Goal: Task Accomplishment & Management: Complete application form

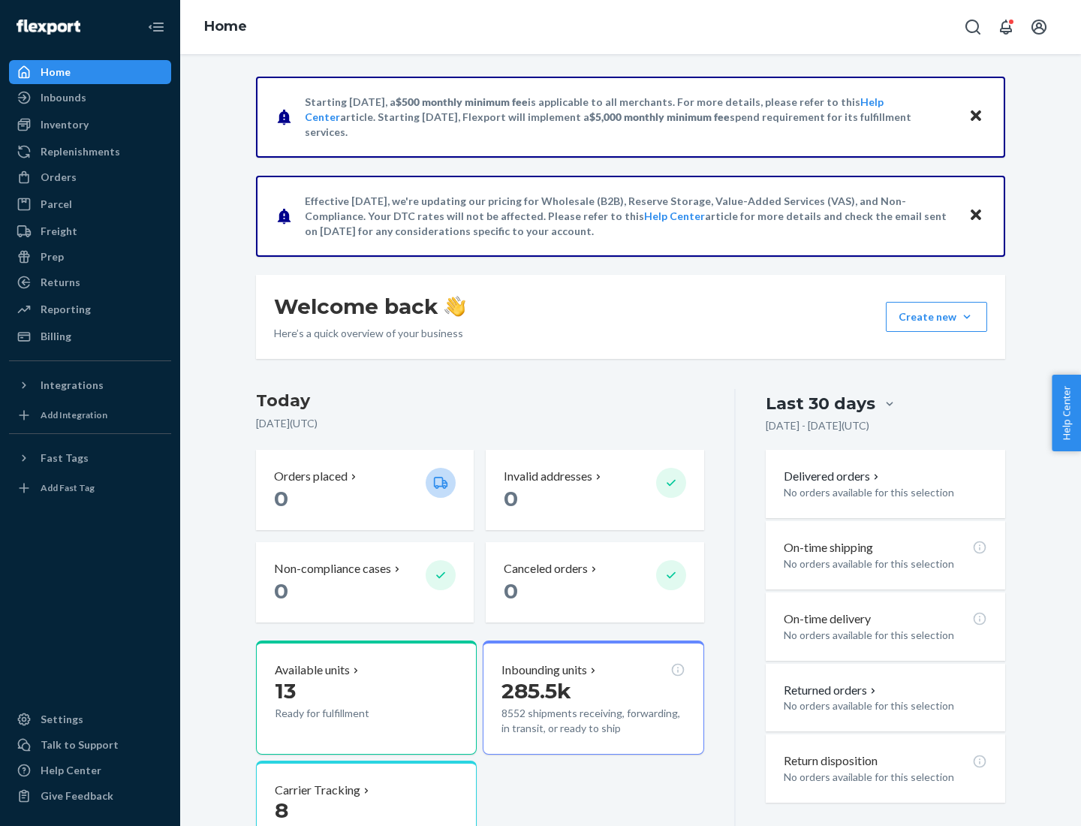
click at [967, 317] on button "Create new Create new inbound Create new order Create new product" at bounding box center [936, 317] width 101 height 30
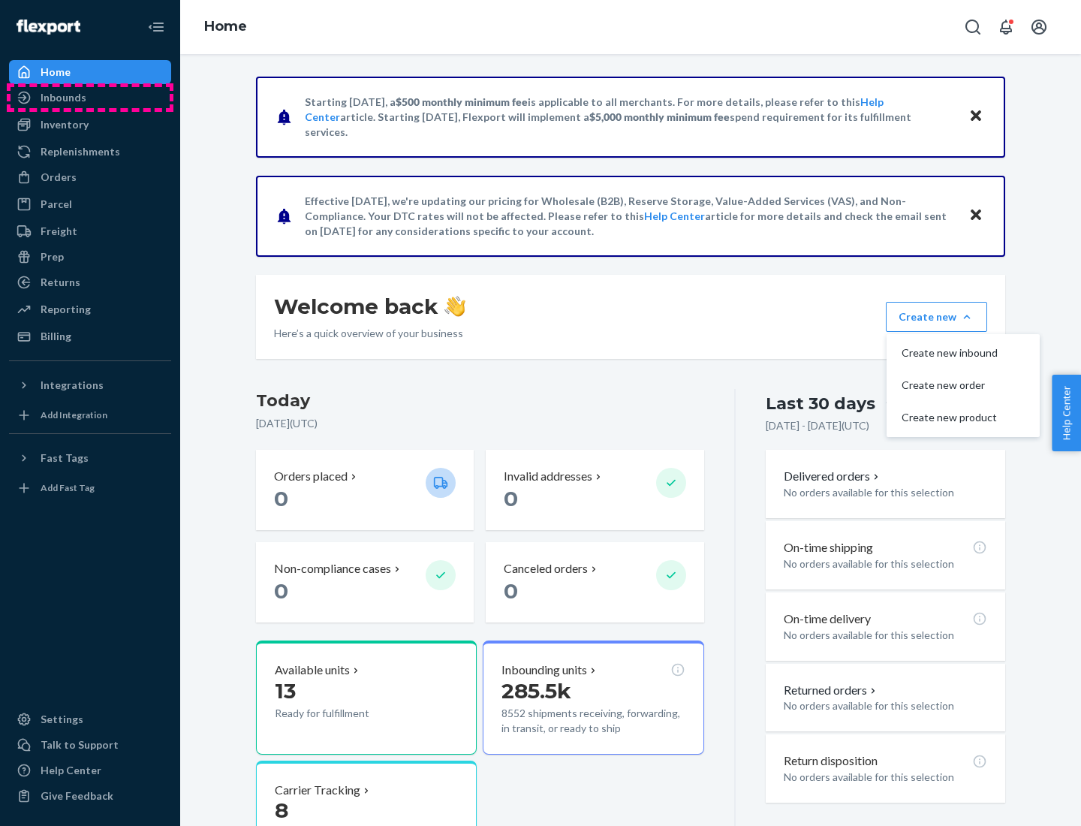
click at [90, 98] on div "Inbounds" at bounding box center [90, 97] width 159 height 21
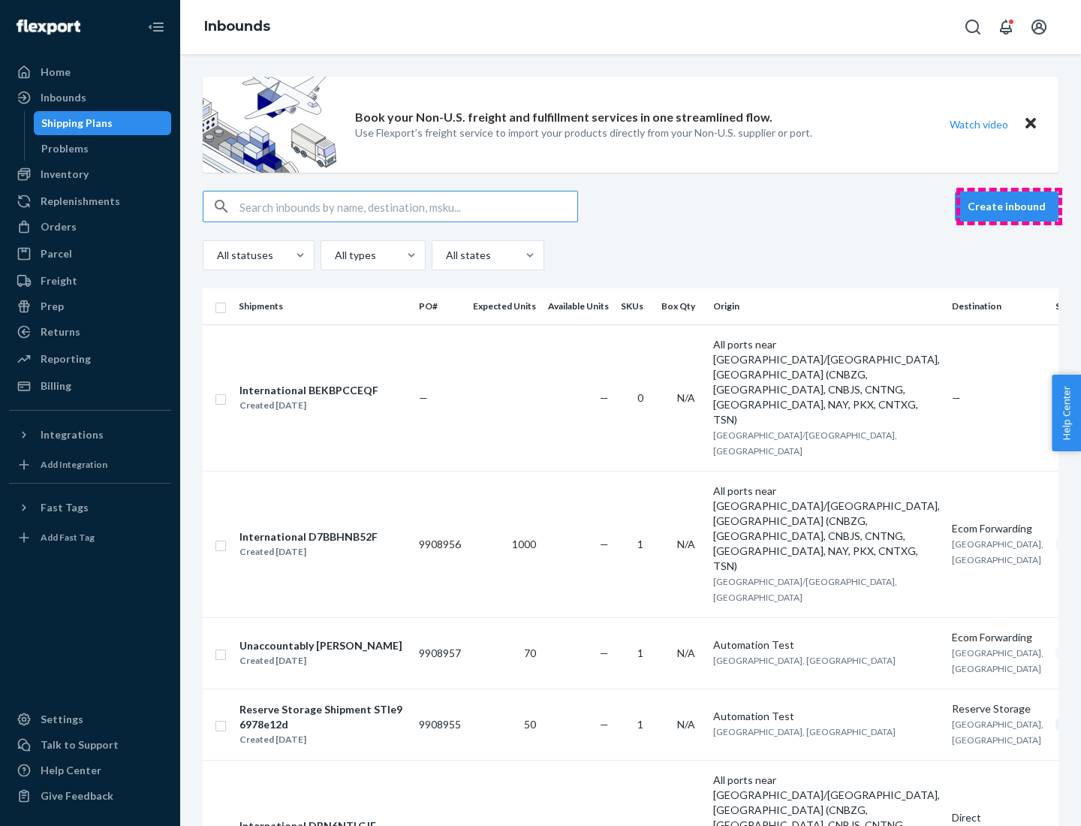
click at [1009, 206] on button "Create inbound" at bounding box center [1007, 206] width 104 height 30
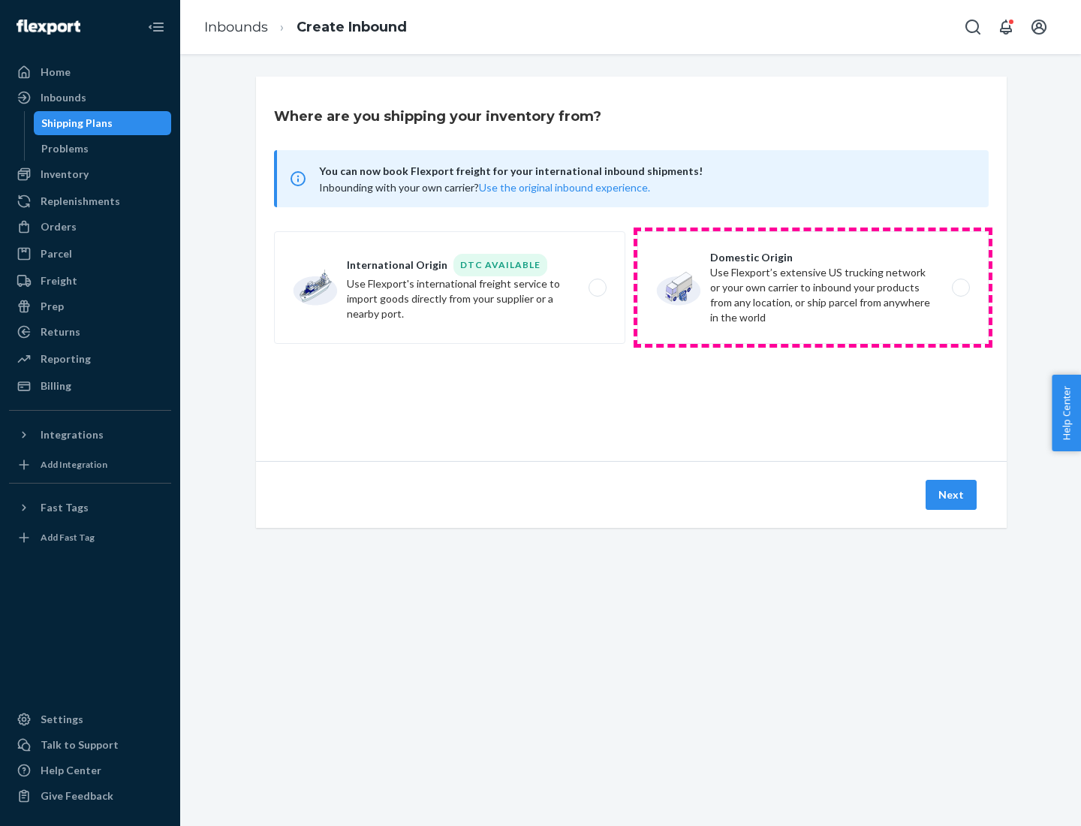
click at [813, 288] on label "Domestic Origin Use Flexport’s extensive US trucking network or your own carrie…" at bounding box center [812, 287] width 351 height 113
click at [960, 288] on input "Domestic Origin Use Flexport’s extensive US trucking network or your own carrie…" at bounding box center [965, 288] width 10 height 10
radio input "true"
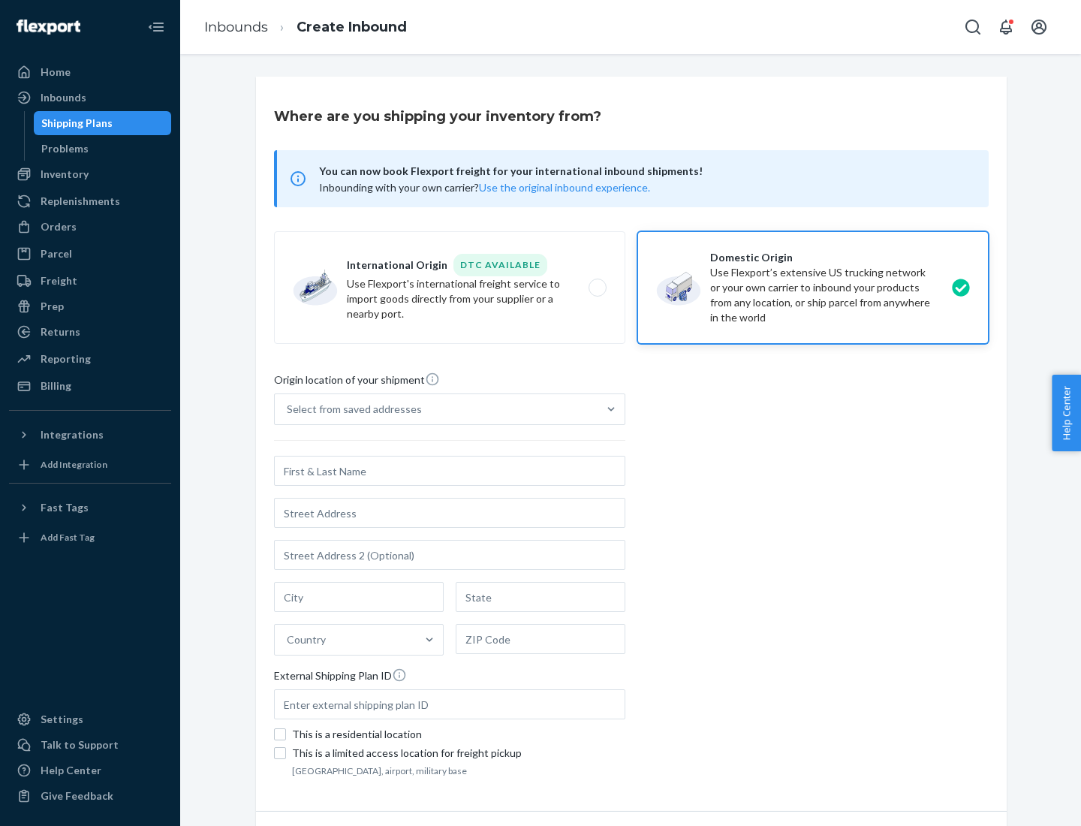
click at [351, 409] on div "Select from saved addresses" at bounding box center [354, 409] width 135 height 15
click at [288, 409] on input "Select from saved addresses" at bounding box center [288, 409] width 2 height 15
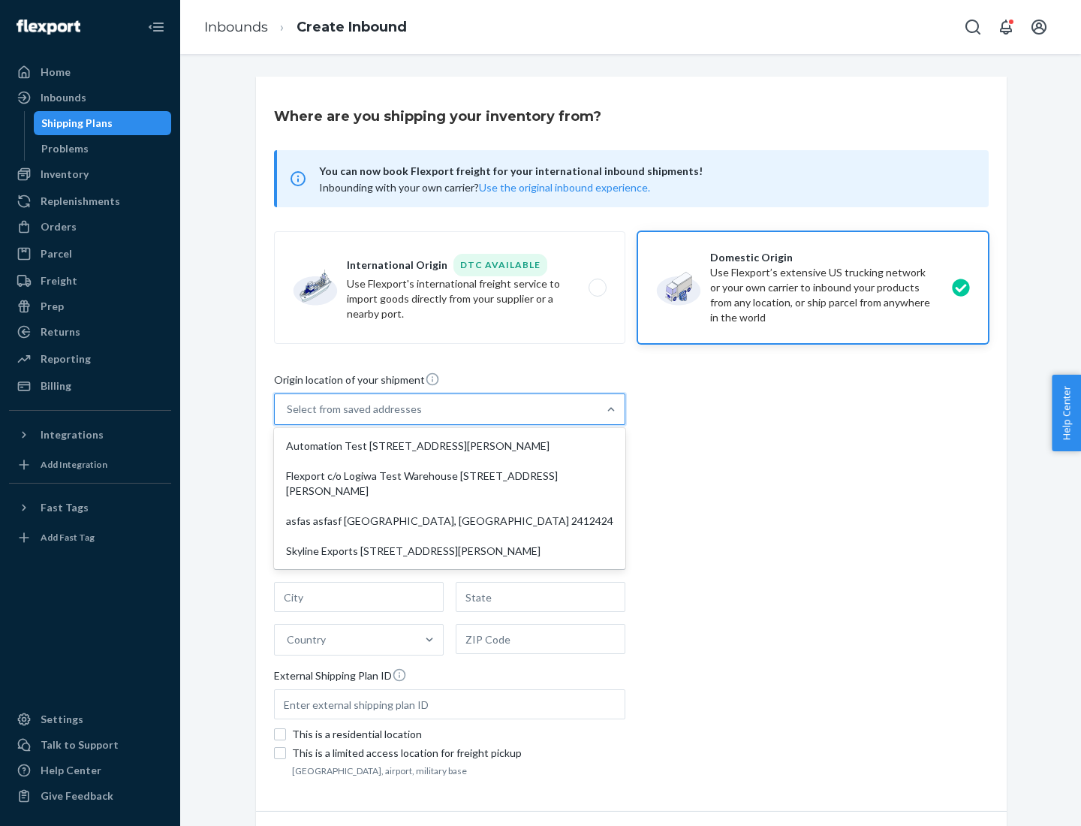
scroll to position [6, 0]
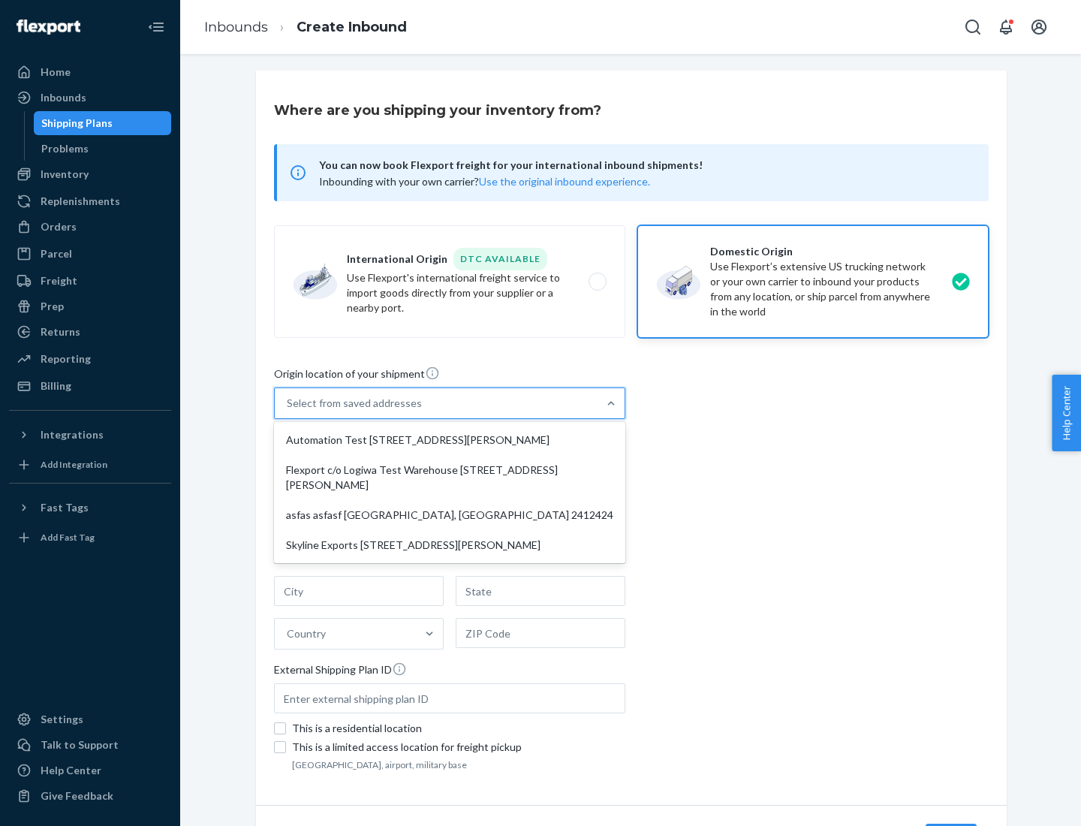
click at [450, 440] on div "Automation Test [STREET_ADDRESS][PERSON_NAME]" at bounding box center [449, 440] width 345 height 30
click at [288, 411] on input "option Automation Test [STREET_ADDRESS][PERSON_NAME] focused, 1 of 4. 4 results…" at bounding box center [288, 403] width 2 height 15
type input "Automation Test"
type input "9th Floor"
type input "[GEOGRAPHIC_DATA]"
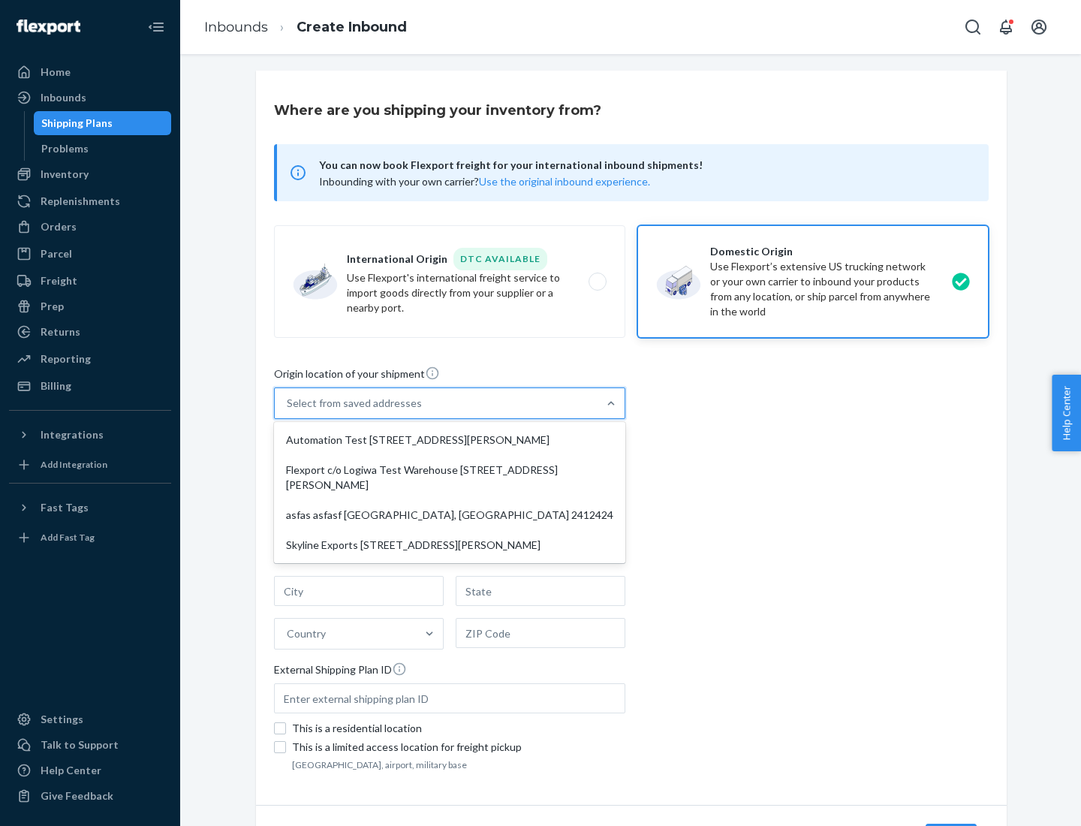
type input "CA"
type input "94104"
type input "[STREET_ADDRESS][PERSON_NAME]"
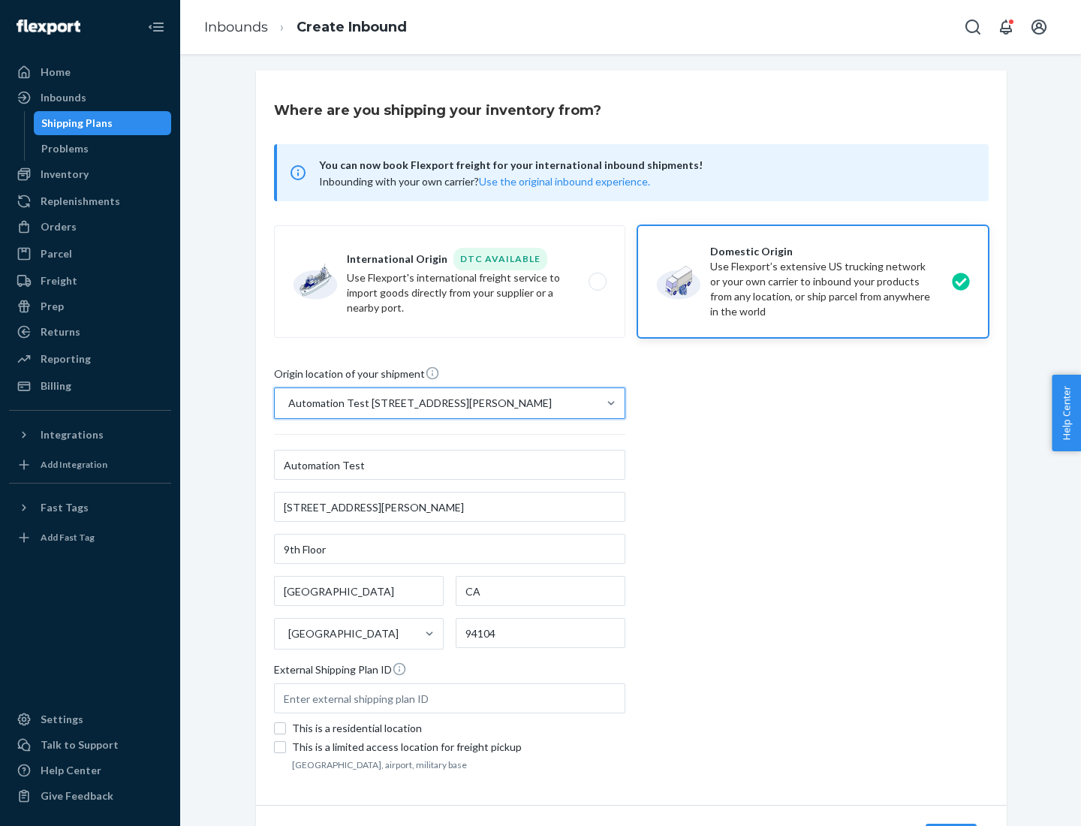
scroll to position [88, 0]
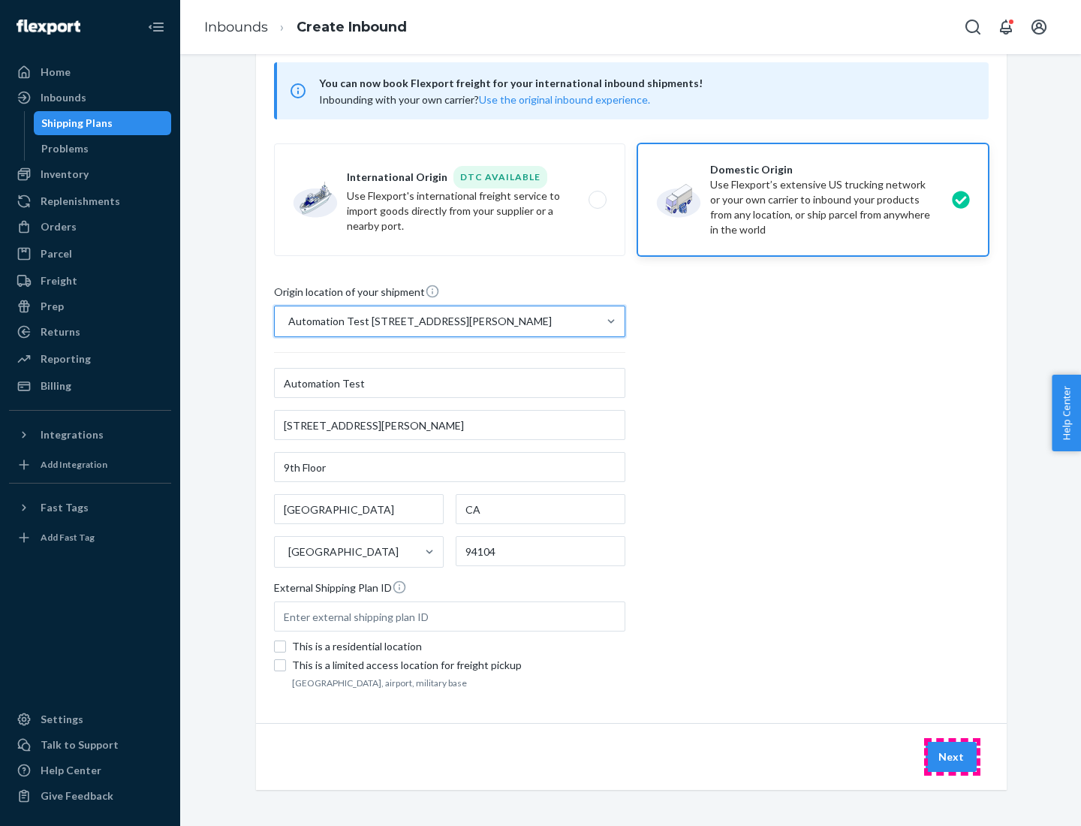
click at [952, 757] on button "Next" at bounding box center [951, 757] width 51 height 30
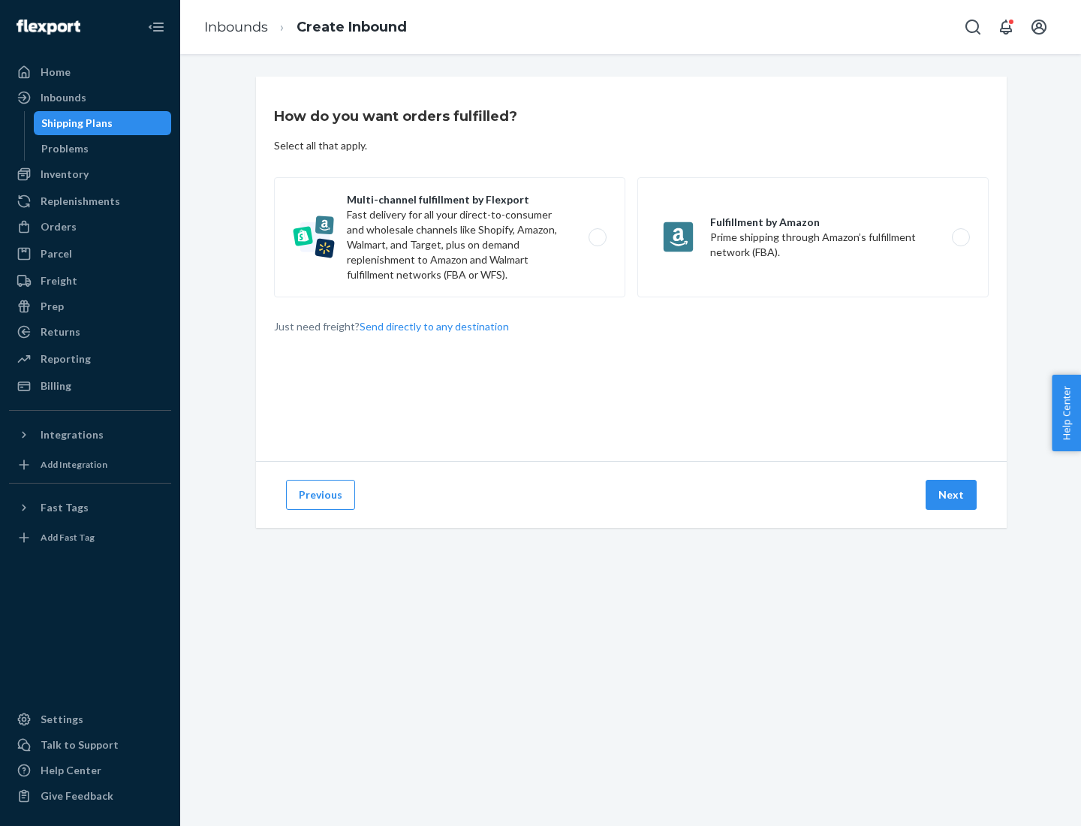
click at [450, 237] on label "Multi-channel fulfillment by Flexport Fast delivery for all your direct-to-cons…" at bounding box center [449, 237] width 351 height 120
click at [597, 237] on input "Multi-channel fulfillment by Flexport Fast delivery for all your direct-to-cons…" at bounding box center [602, 238] width 10 height 10
radio input "true"
click at [952, 495] on button "Next" at bounding box center [951, 495] width 51 height 30
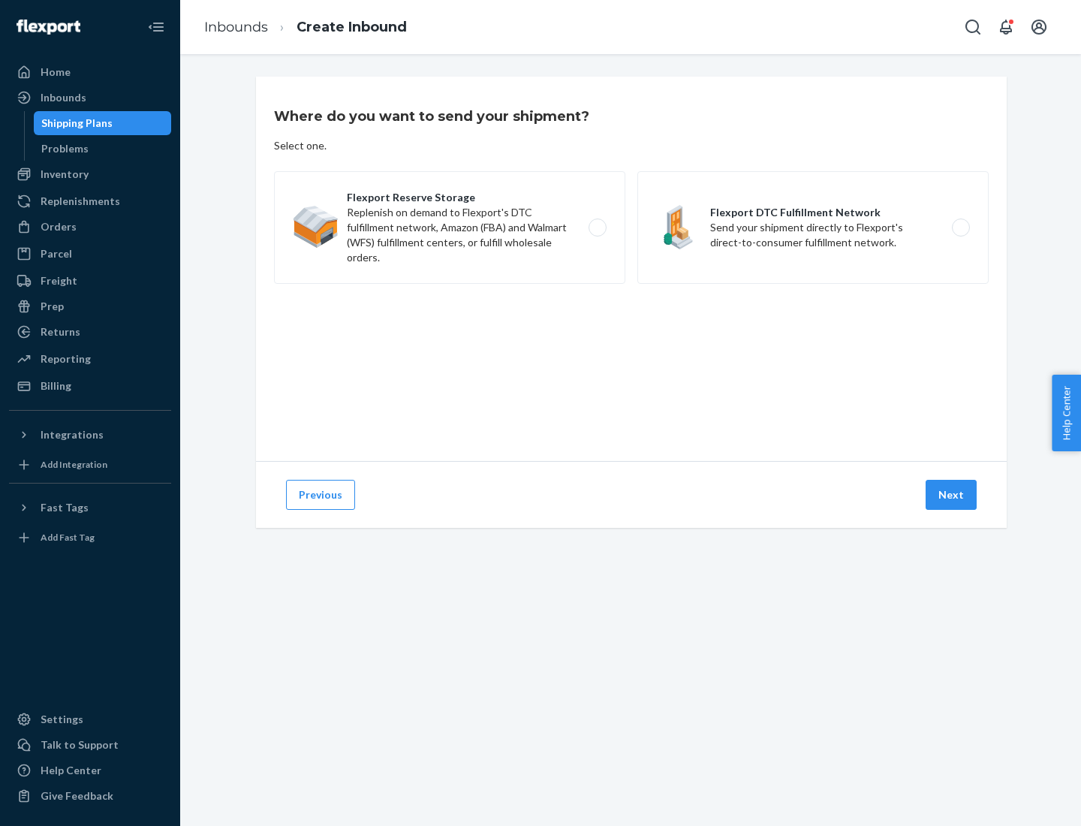
click at [813, 228] on label "Flexport DTC Fulfillment Network Send your shipment directly to Flexport's dire…" at bounding box center [812, 227] width 351 height 113
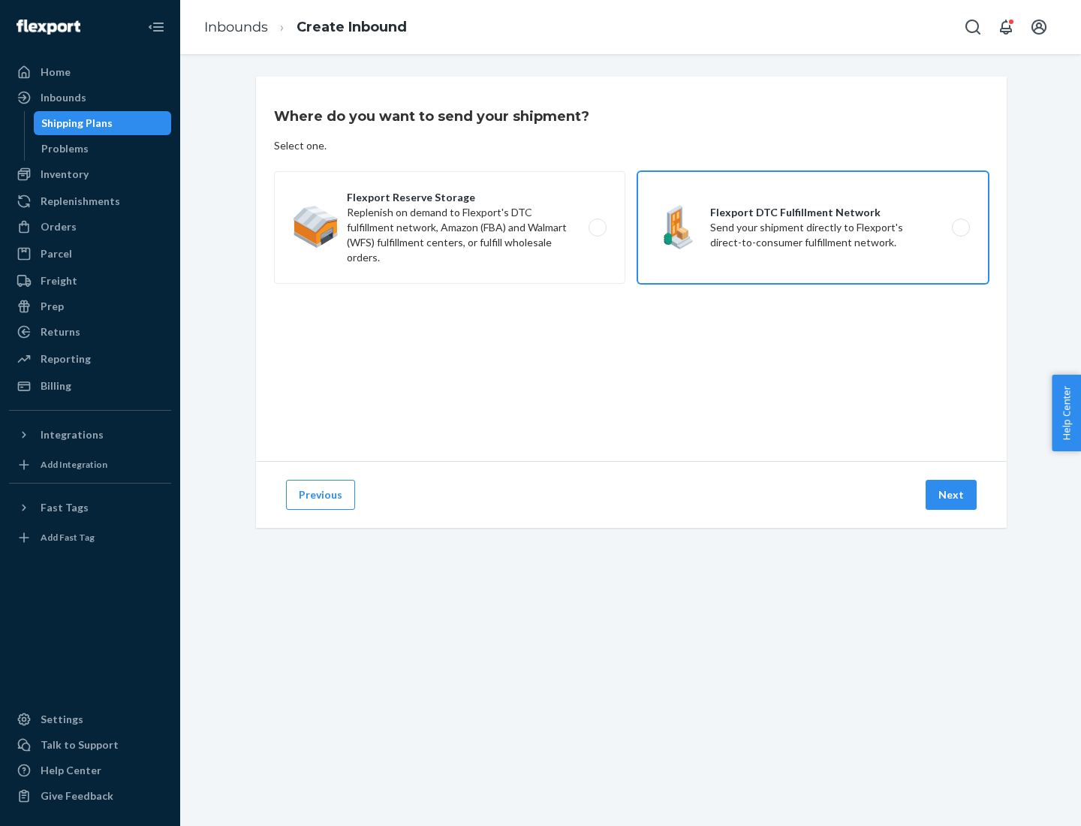
click at [960, 228] on input "Flexport DTC Fulfillment Network Send your shipment directly to Flexport's dire…" at bounding box center [965, 228] width 10 height 10
radio input "true"
click at [952, 495] on button "Next" at bounding box center [951, 495] width 51 height 30
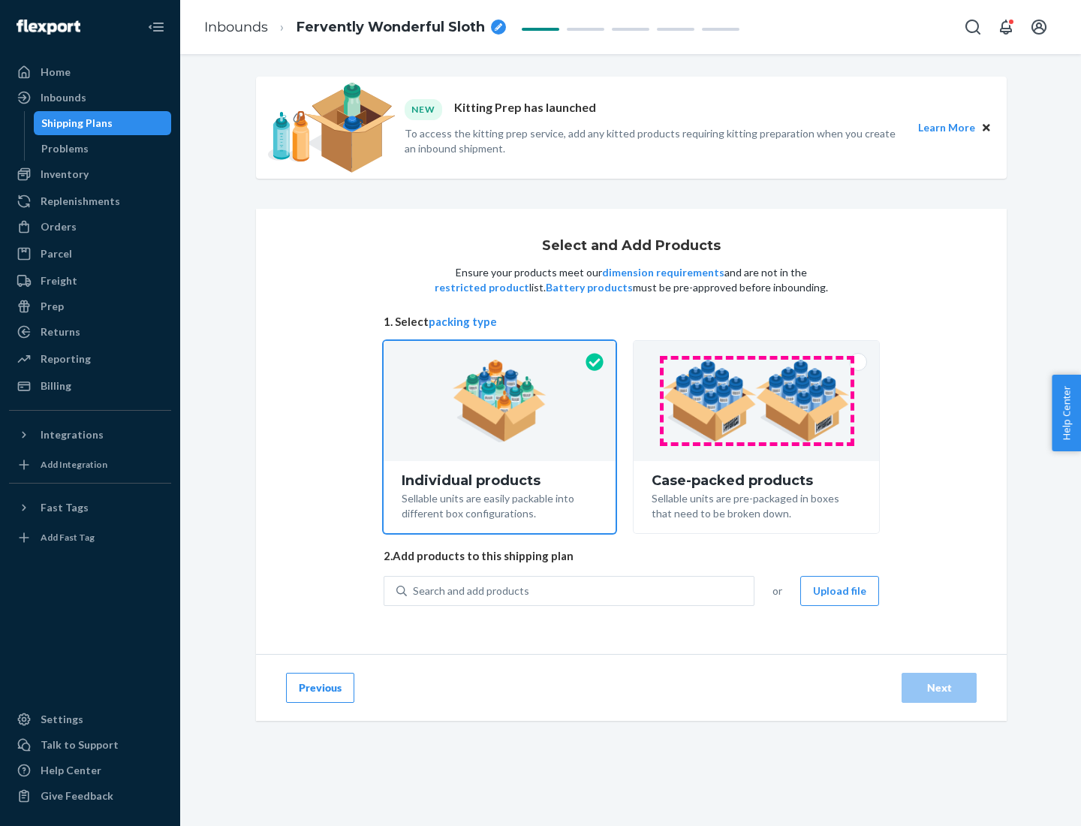
click at [757, 401] on img at bounding box center [756, 401] width 187 height 83
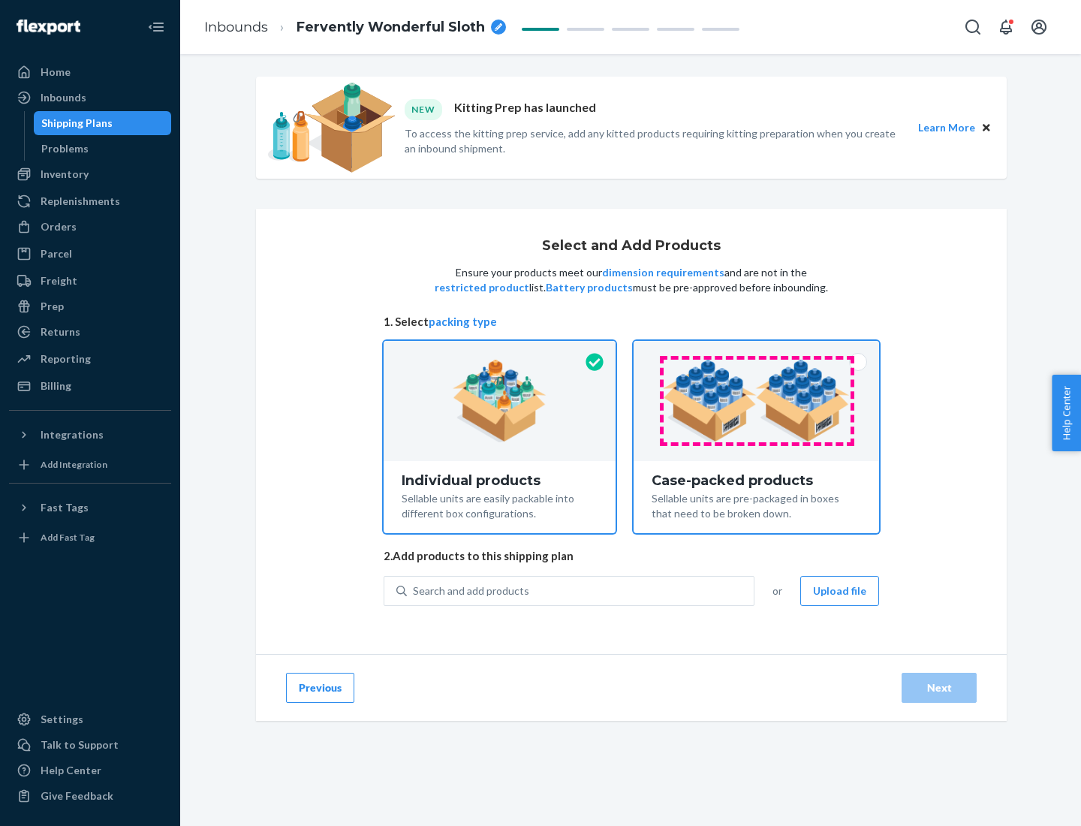
click at [757, 351] on input "Case-packed products Sellable units are pre-packaged in boxes that need to be b…" at bounding box center [757, 346] width 10 height 10
radio input "true"
radio input "false"
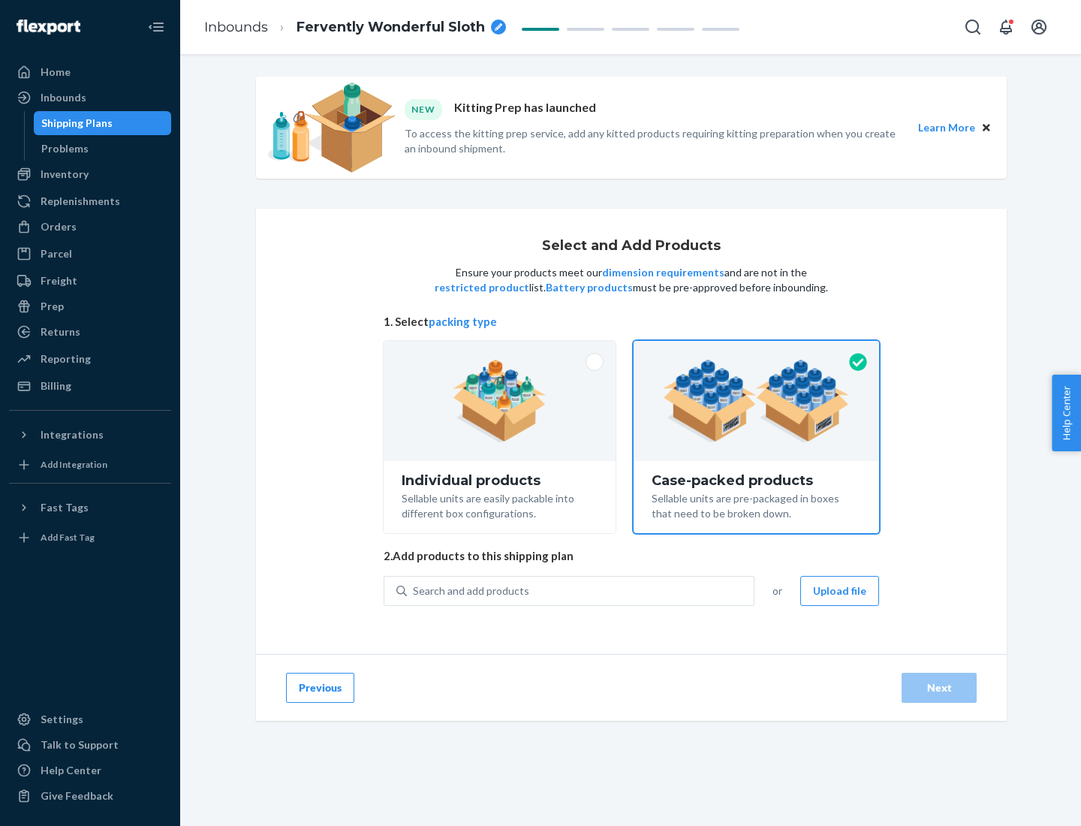
click at [581, 590] on div "Search and add products" at bounding box center [580, 590] width 347 height 27
click at [414, 590] on input "Search and add products" at bounding box center [414, 590] width 2 height 15
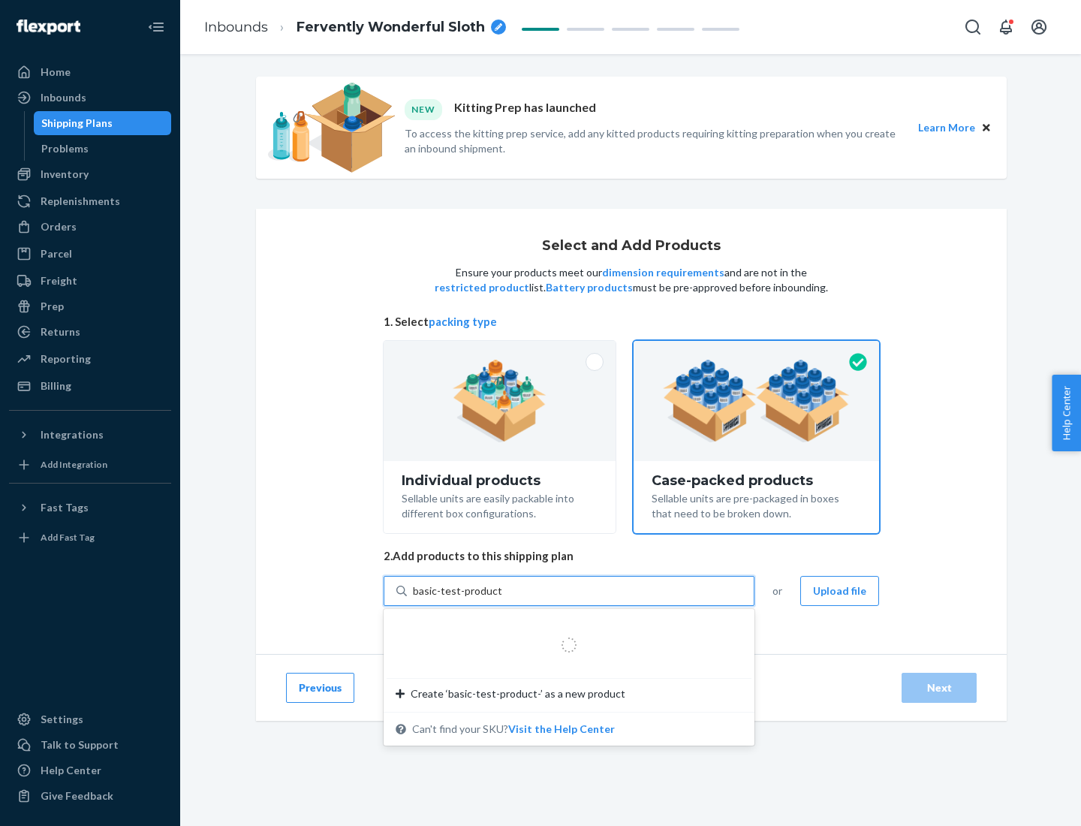
type input "basic-test-product-1"
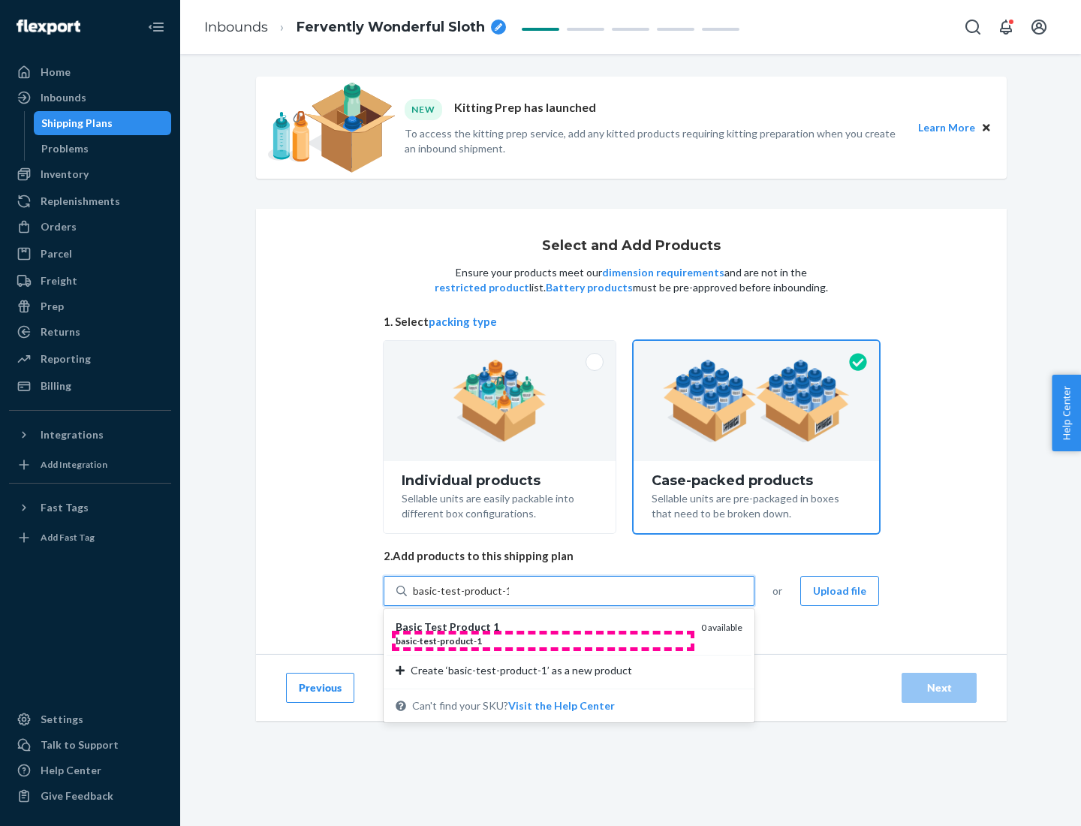
click at [543, 640] on div "basic - test - product - 1" at bounding box center [543, 640] width 294 height 13
click at [509, 598] on input "basic-test-product-1" at bounding box center [461, 590] width 96 height 15
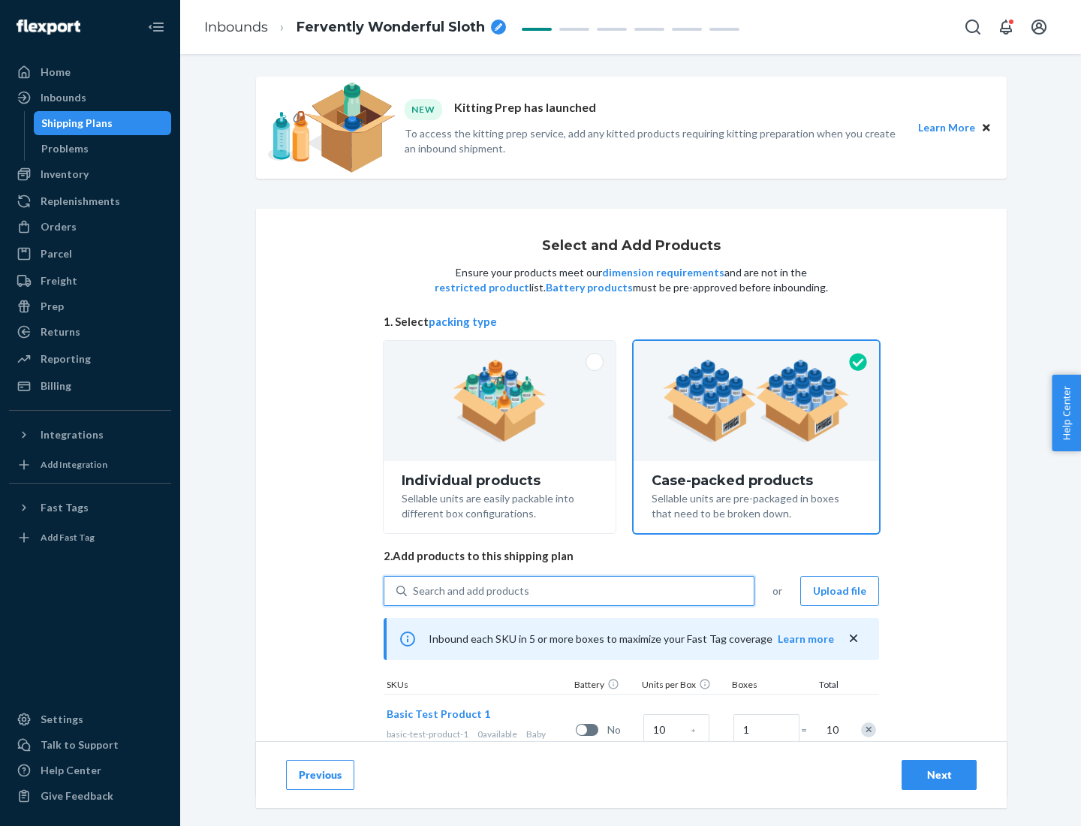
scroll to position [54, 0]
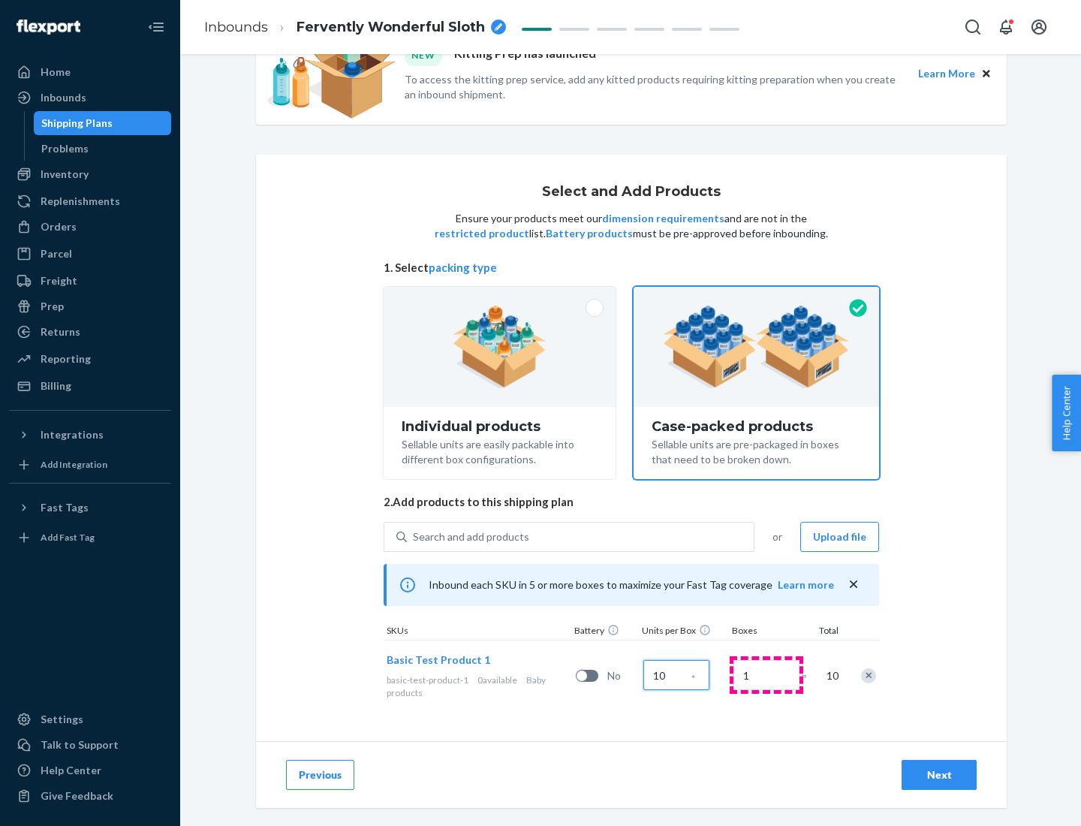
type input "10"
type input "7"
click at [939, 775] on div "Next" at bounding box center [940, 774] width 50 height 15
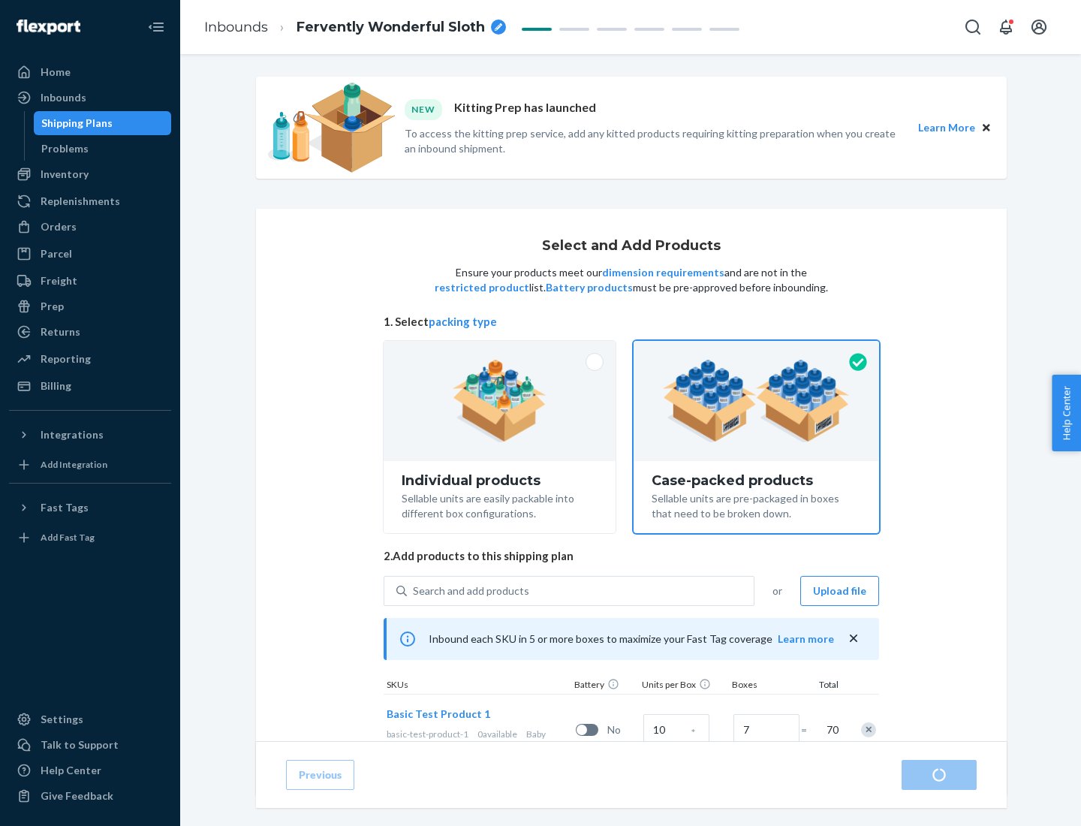
radio input "true"
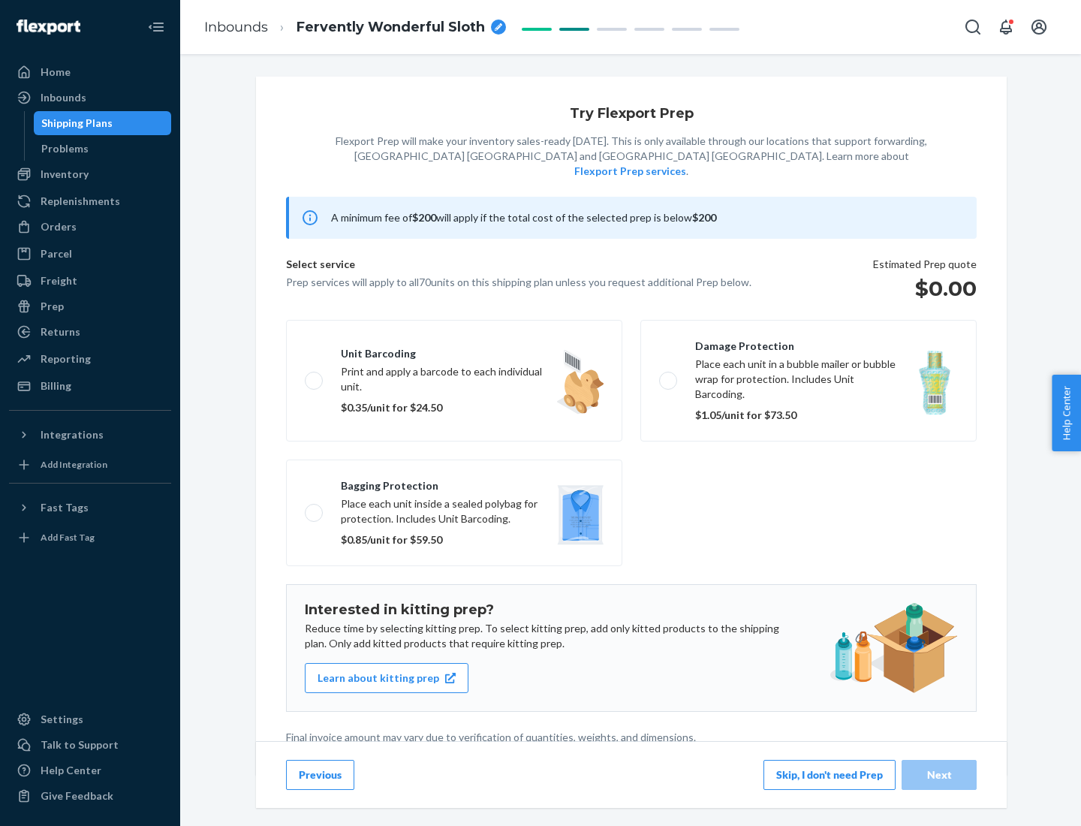
scroll to position [4, 0]
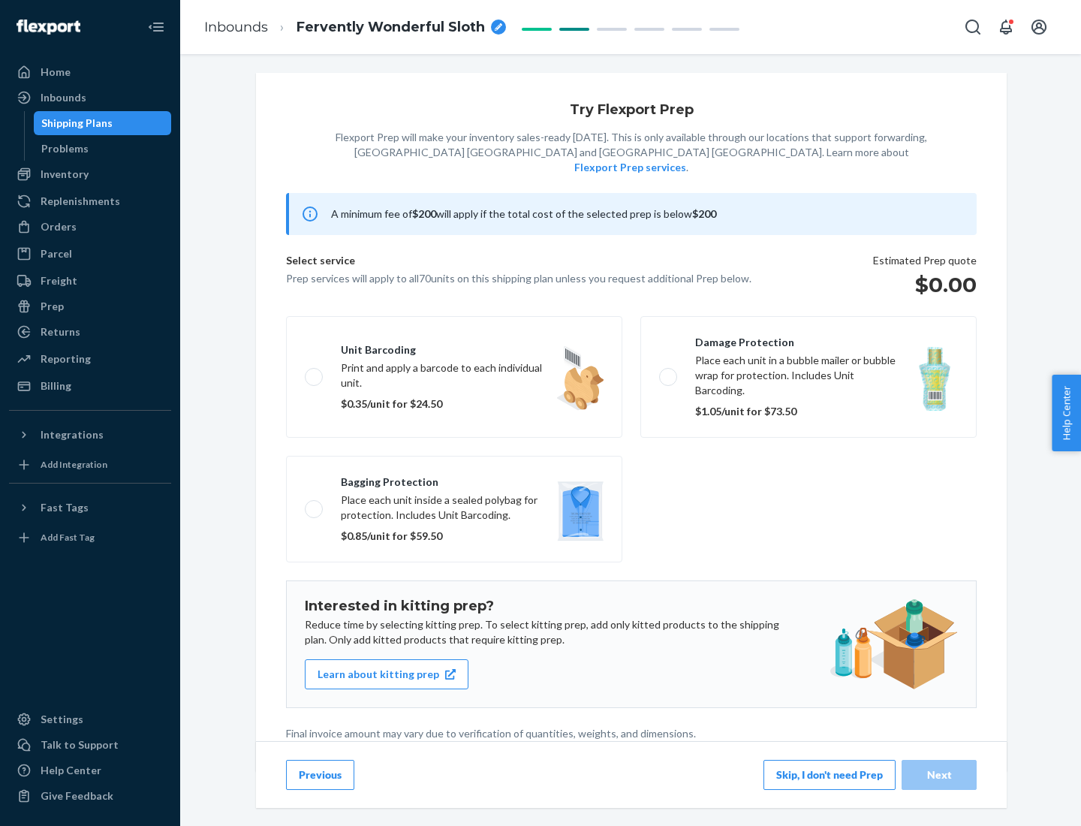
click at [454, 478] on label "Bagging protection Place each unit inside a sealed polybag for protection. Incl…" at bounding box center [454, 509] width 336 height 107
click at [315, 504] on input "Bagging protection Place each unit inside a sealed polybag for protection. Incl…" at bounding box center [310, 509] width 10 height 10
checkbox input "true"
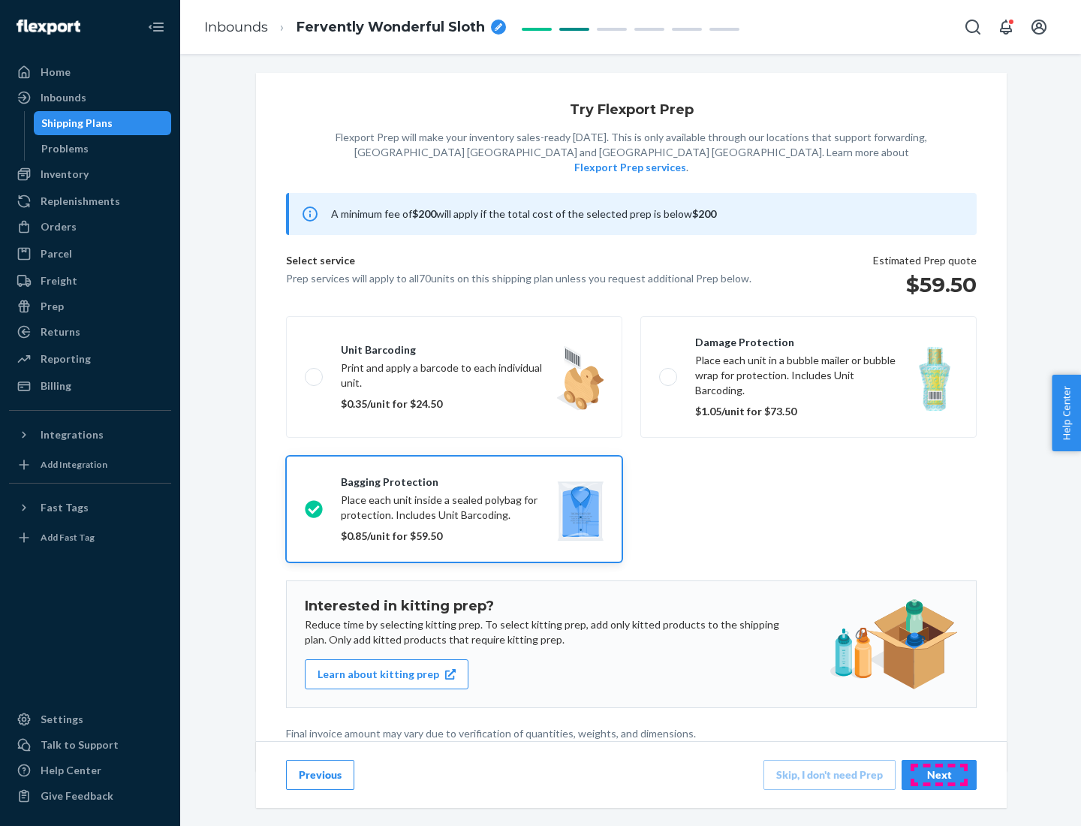
click at [939, 774] on div "Next" at bounding box center [940, 774] width 50 height 15
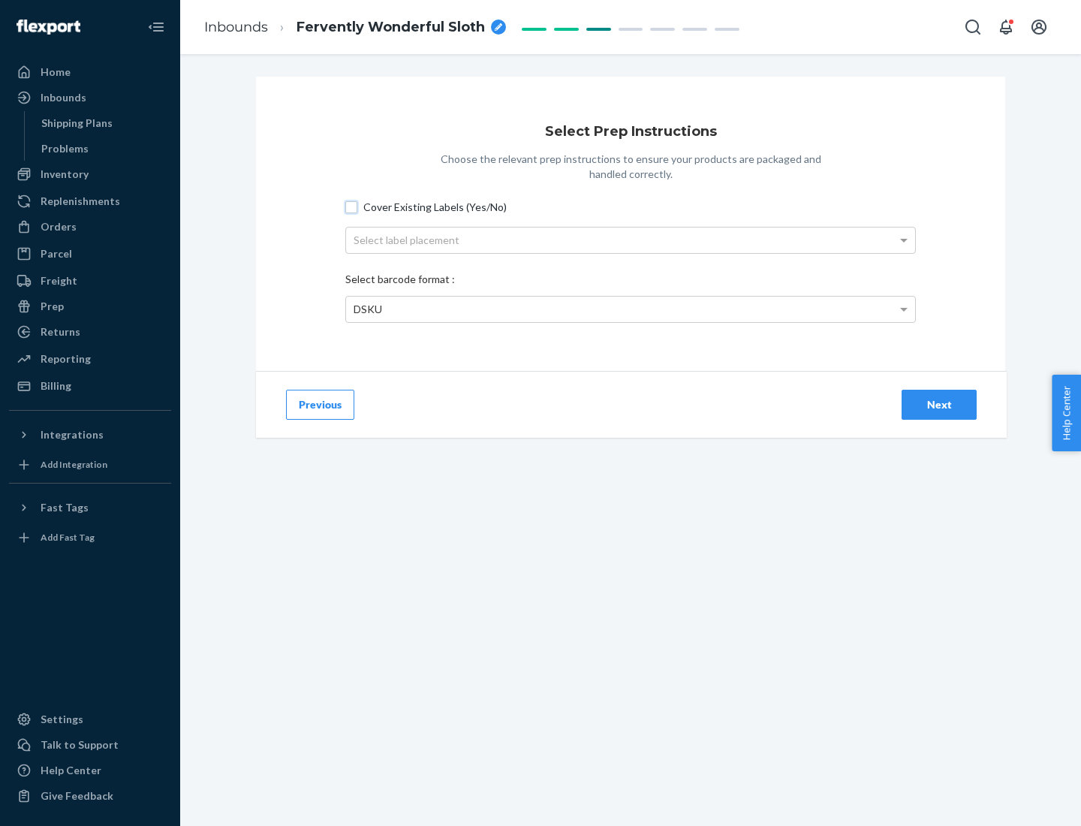
click at [351, 206] on input "Cover Existing Labels (Yes/No)" at bounding box center [351, 207] width 12 height 12
checkbox input "true"
click at [631, 240] on div "Select label placement" at bounding box center [630, 241] width 569 height 26
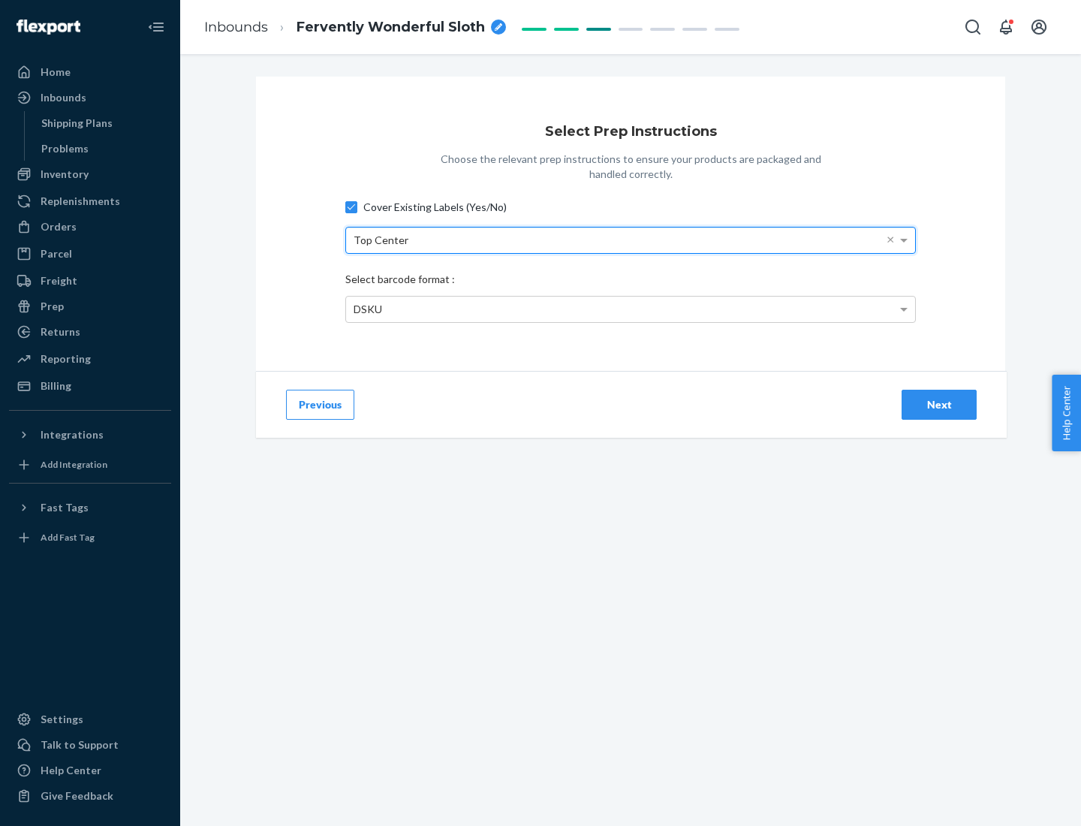
click at [631, 309] on div "DSKU" at bounding box center [630, 310] width 569 height 26
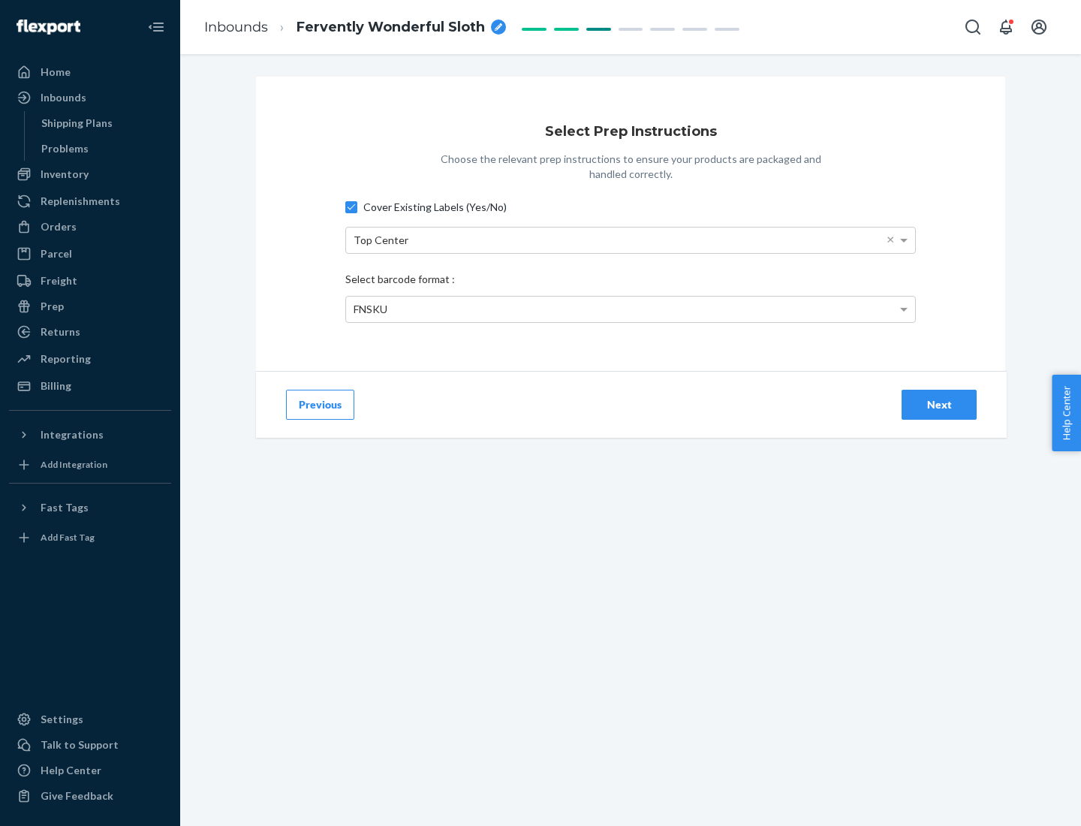
click at [939, 404] on div "Next" at bounding box center [940, 404] width 50 height 15
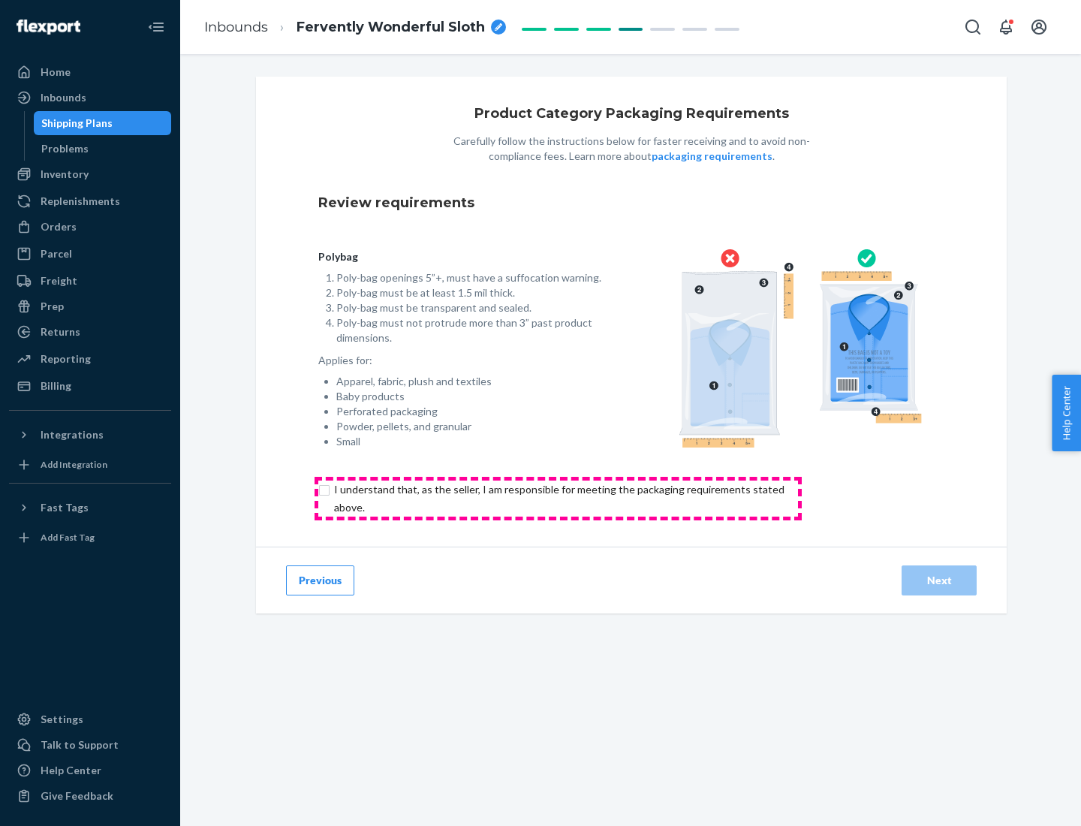
click at [558, 498] on input "checkbox" at bounding box center [567, 499] width 499 height 36
checkbox input "true"
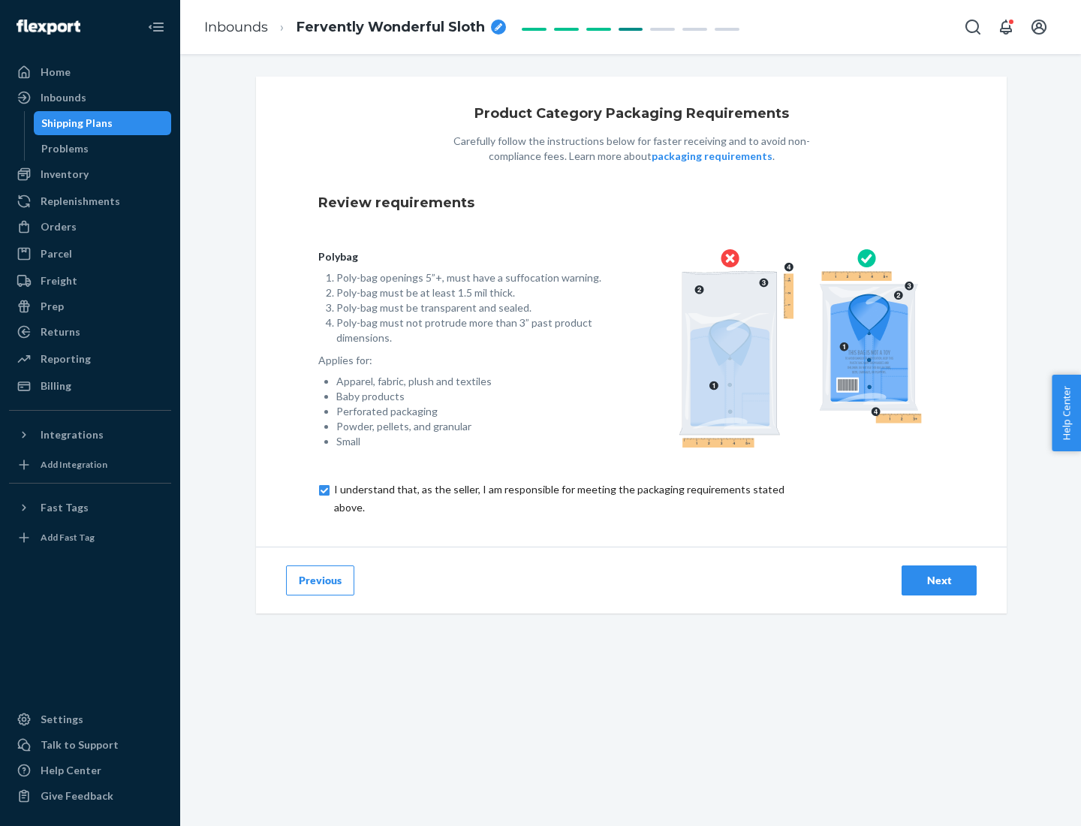
click at [939, 580] on div "Next" at bounding box center [940, 580] width 50 height 15
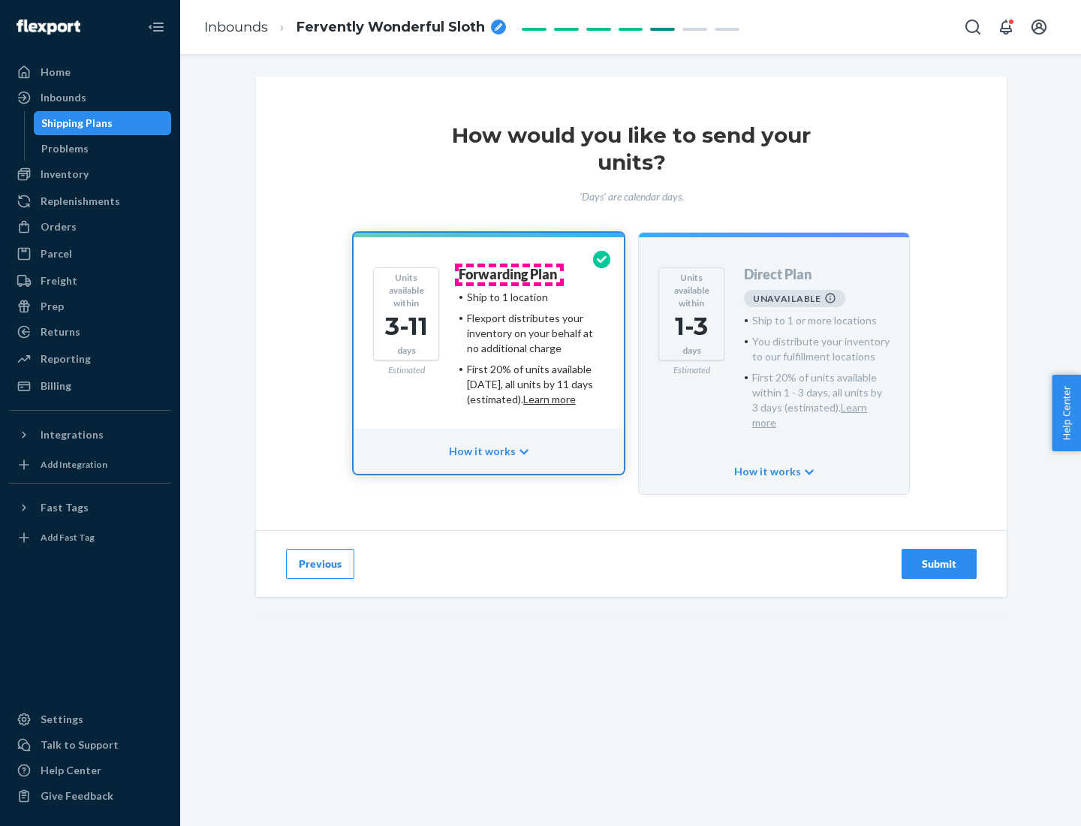
click at [509, 274] on h4 "Forwarding Plan" at bounding box center [508, 274] width 98 height 15
click at [939, 556] on div "Submit" at bounding box center [940, 563] width 50 height 15
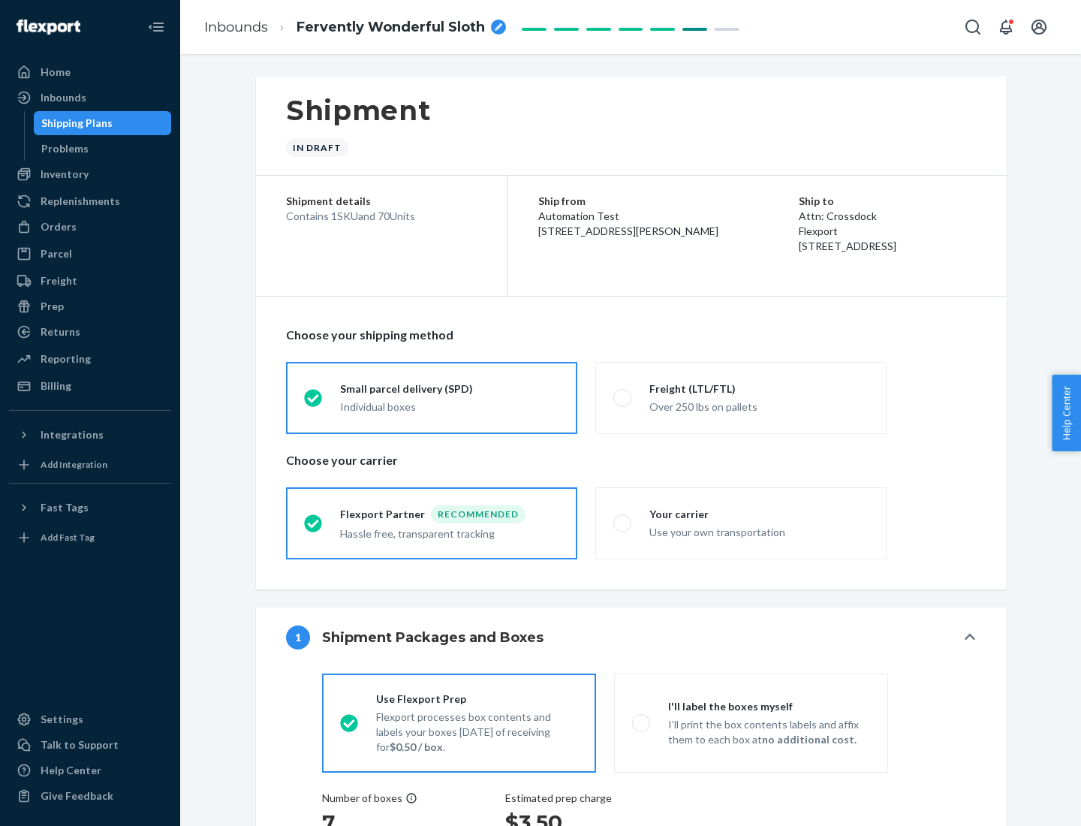
radio input "true"
radio input "false"
radio input "true"
radio input "false"
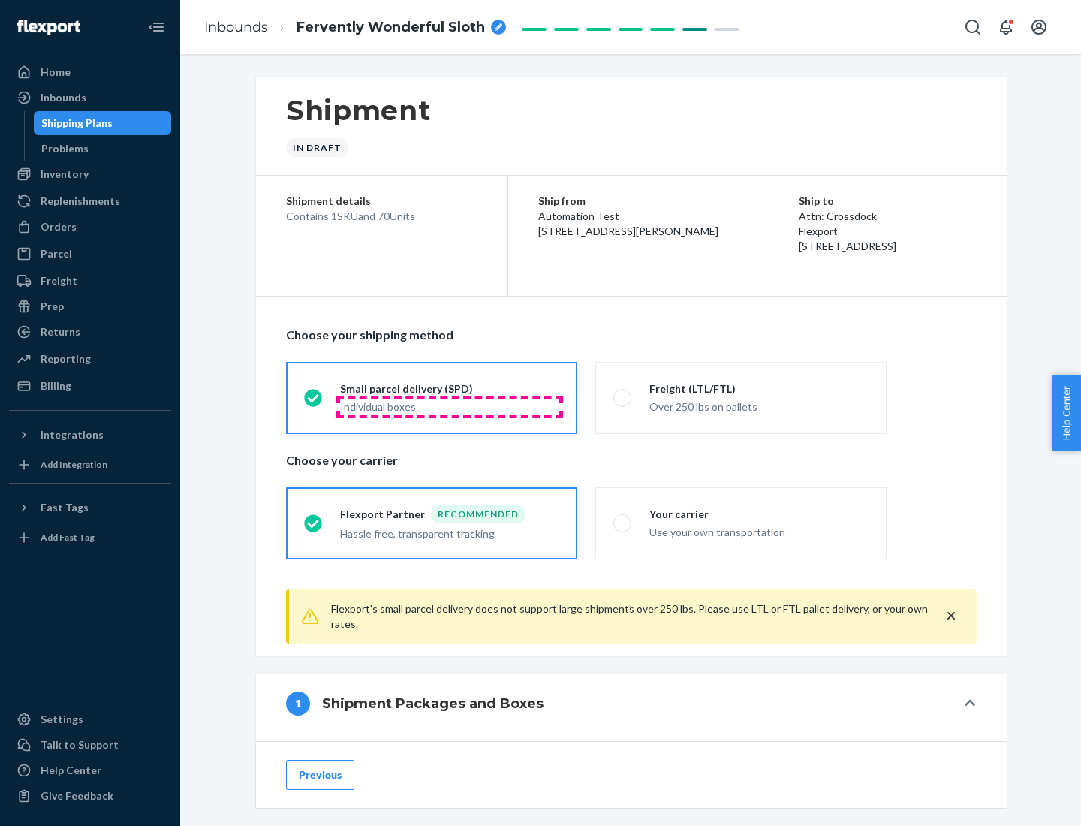
click at [450, 406] on div "Individual boxes" at bounding box center [449, 406] width 219 height 15
click at [314, 402] on input "Small parcel delivery (SPD) Individual boxes" at bounding box center [309, 398] width 10 height 10
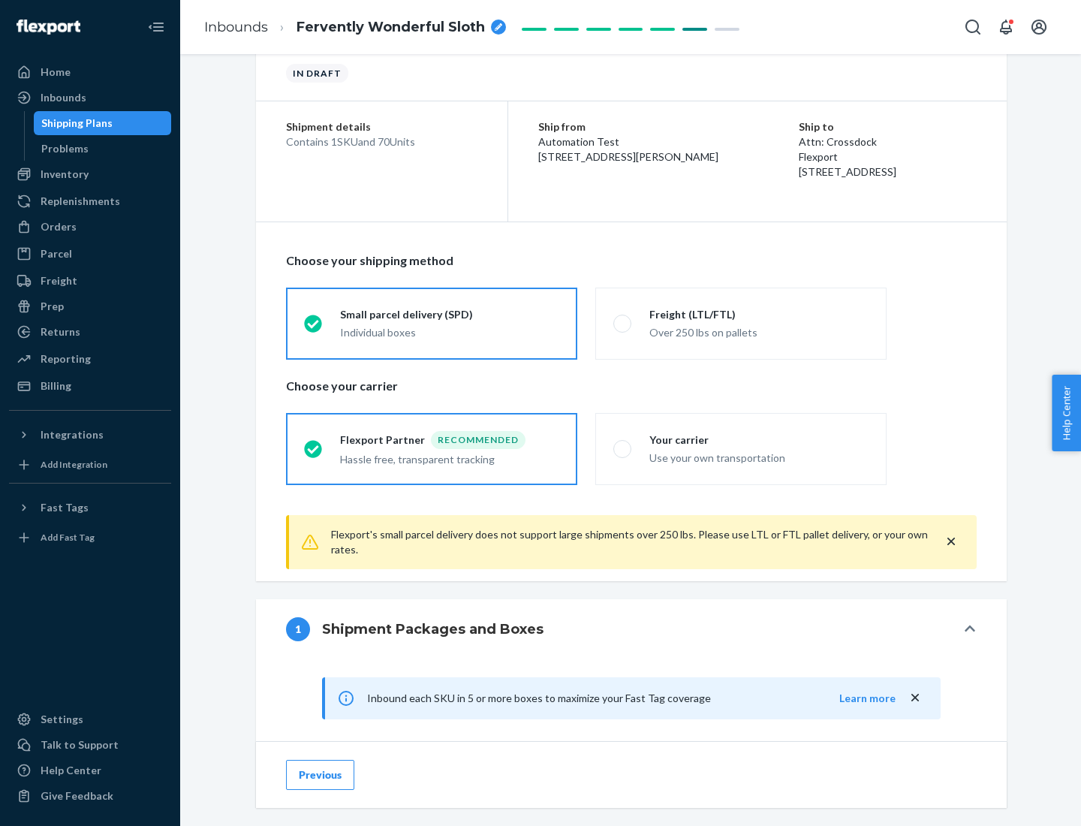
click at [450, 439] on div "Recommended" at bounding box center [478, 440] width 95 height 18
click at [314, 444] on input "Flexport Partner Recommended Hassle free, transparent tracking" at bounding box center [309, 449] width 10 height 10
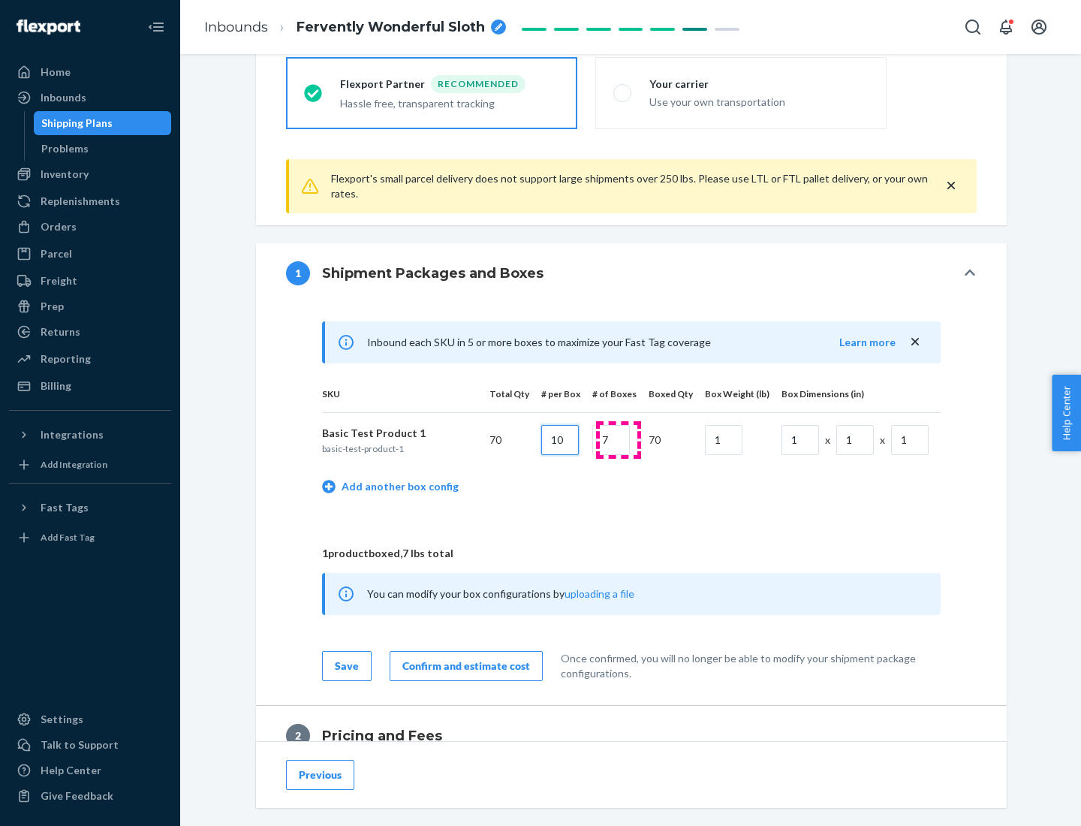
type input "10"
type input "7"
type input "1"
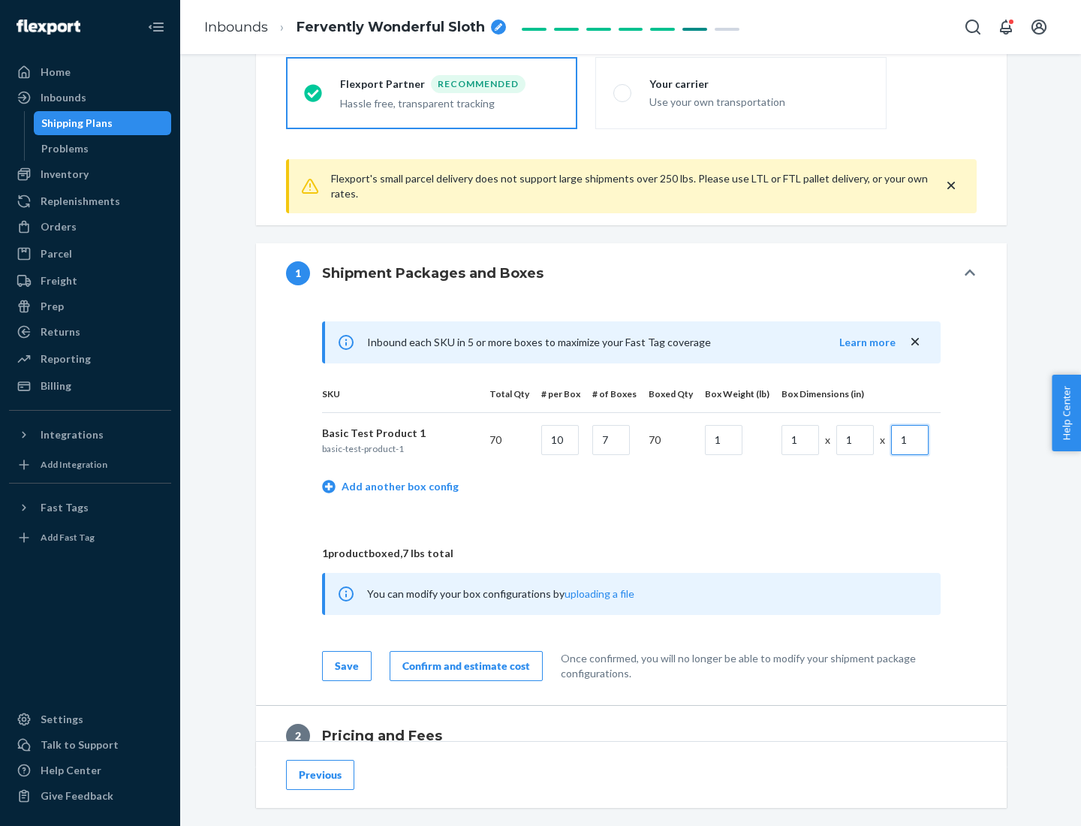
scroll to position [656, 0]
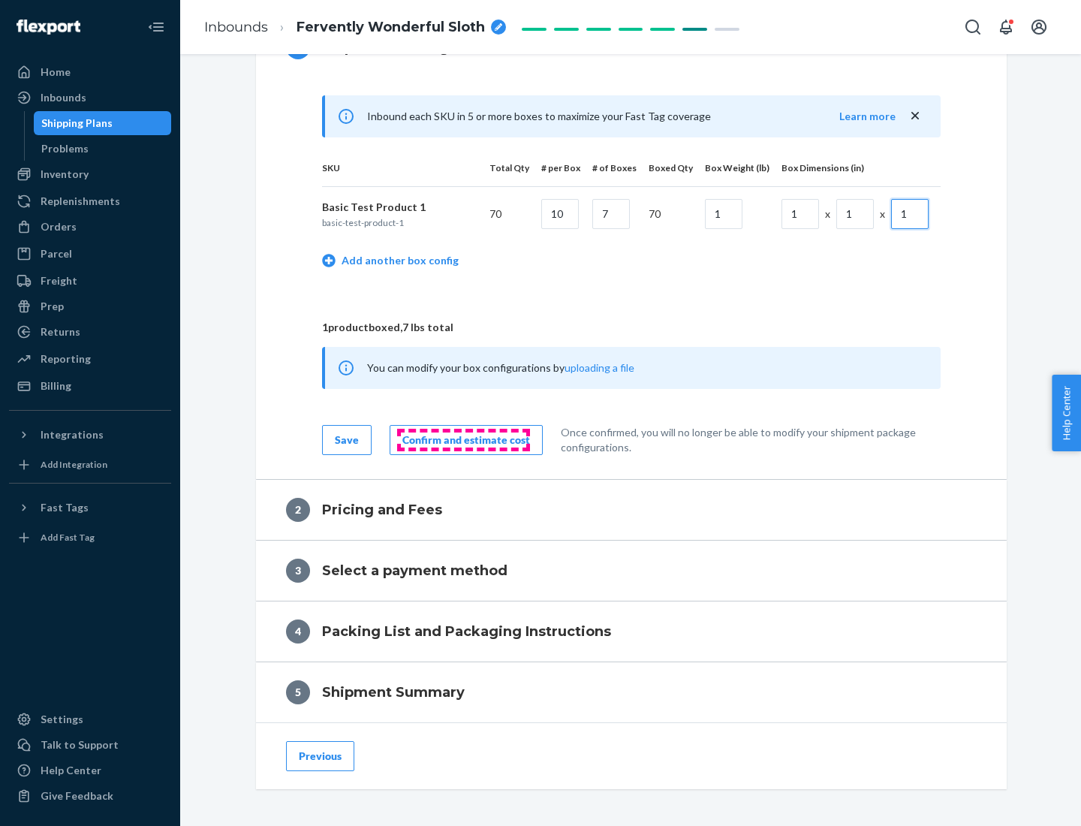
type input "1"
click at [463, 439] on div "Confirm and estimate cost" at bounding box center [466, 440] width 128 height 15
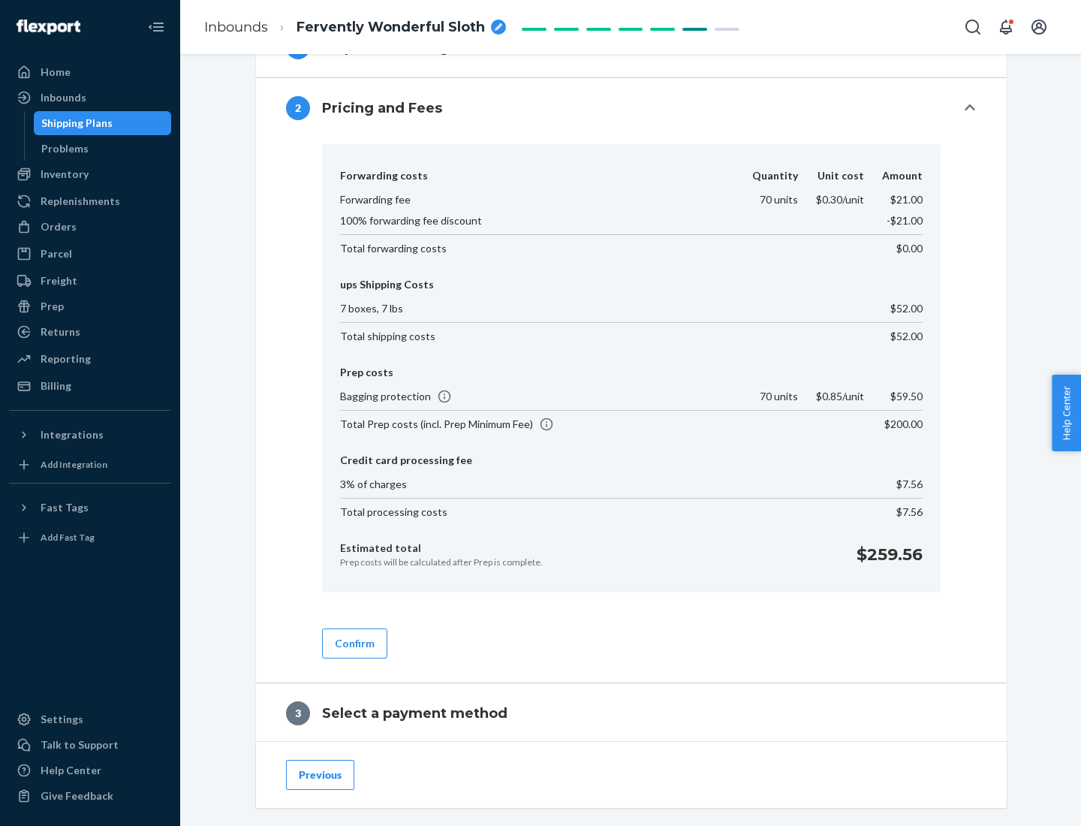
scroll to position [860, 0]
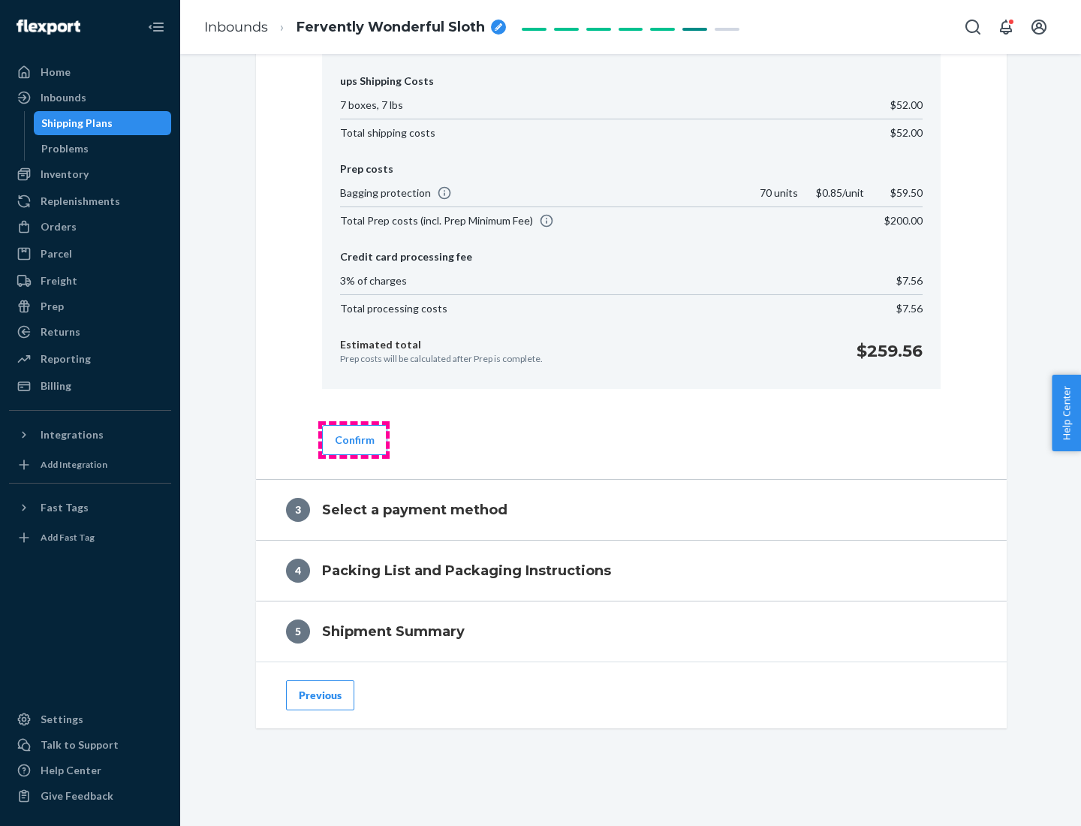
click at [354, 439] on button "Confirm" at bounding box center [354, 440] width 65 height 30
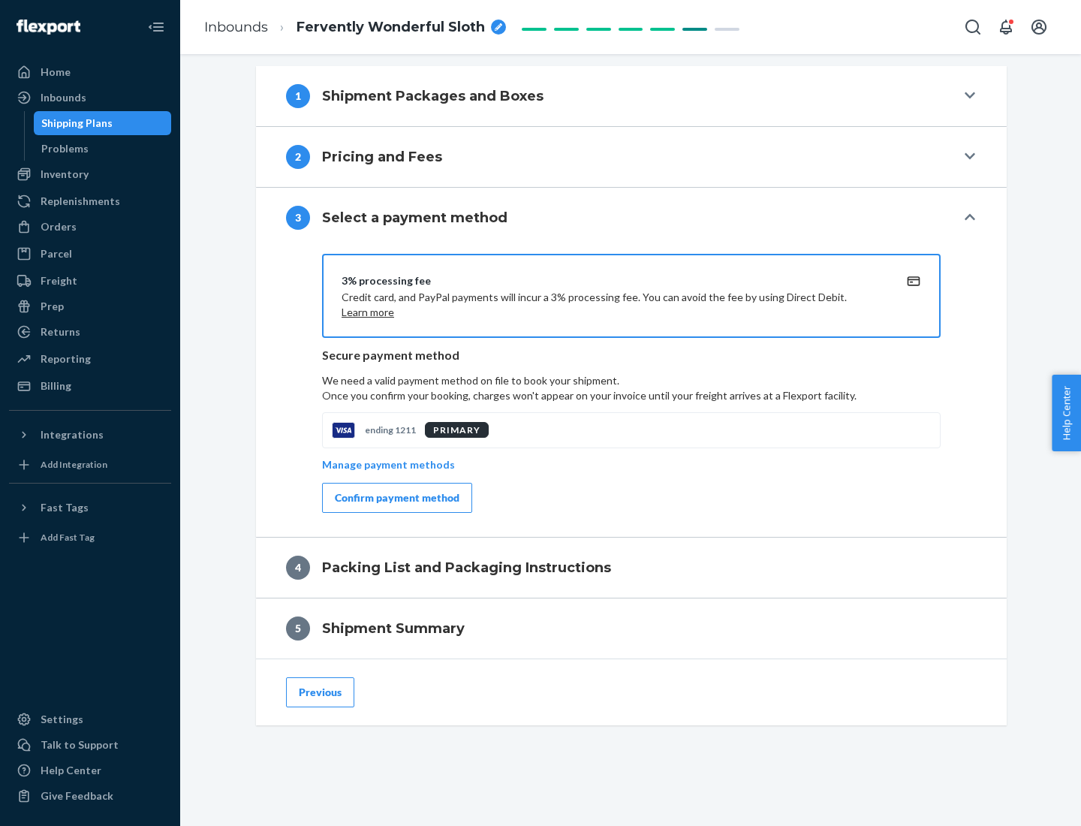
scroll to position [607, 0]
click at [396, 498] on div "Confirm payment method" at bounding box center [397, 497] width 125 height 15
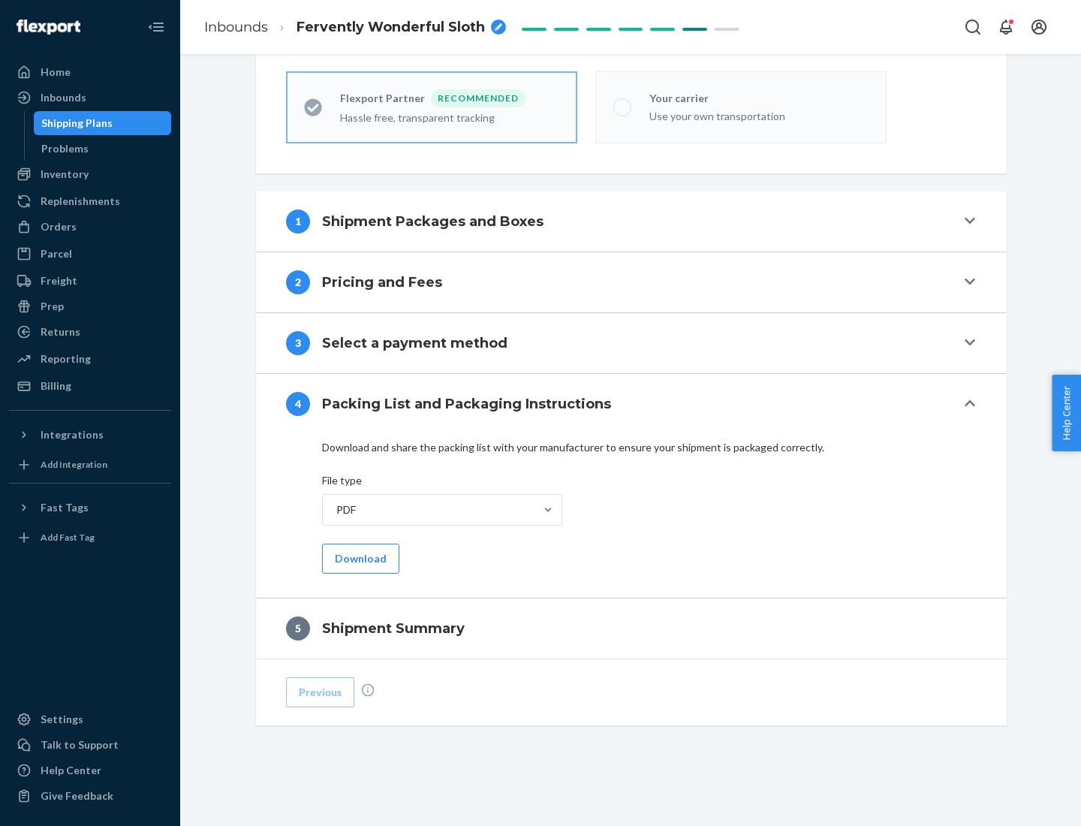
scroll to position [416, 0]
click at [359, 558] on button "Download" at bounding box center [360, 559] width 77 height 30
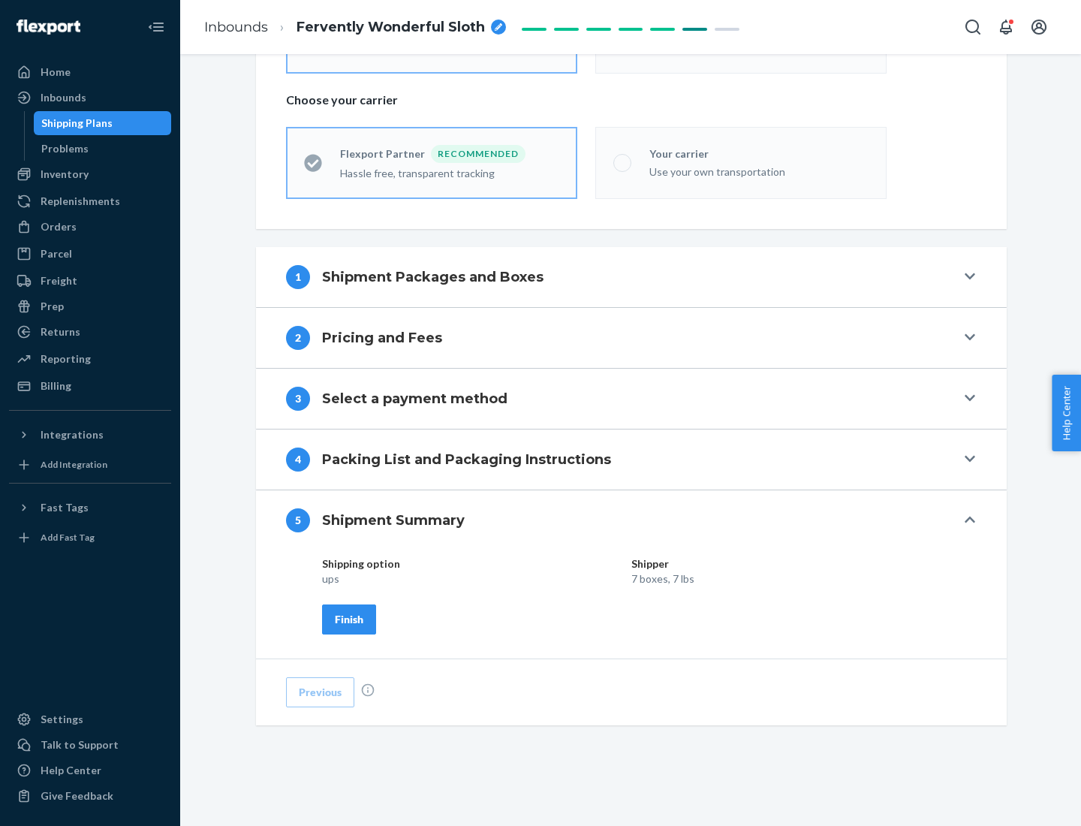
scroll to position [360, 0]
